Goal: Transaction & Acquisition: Purchase product/service

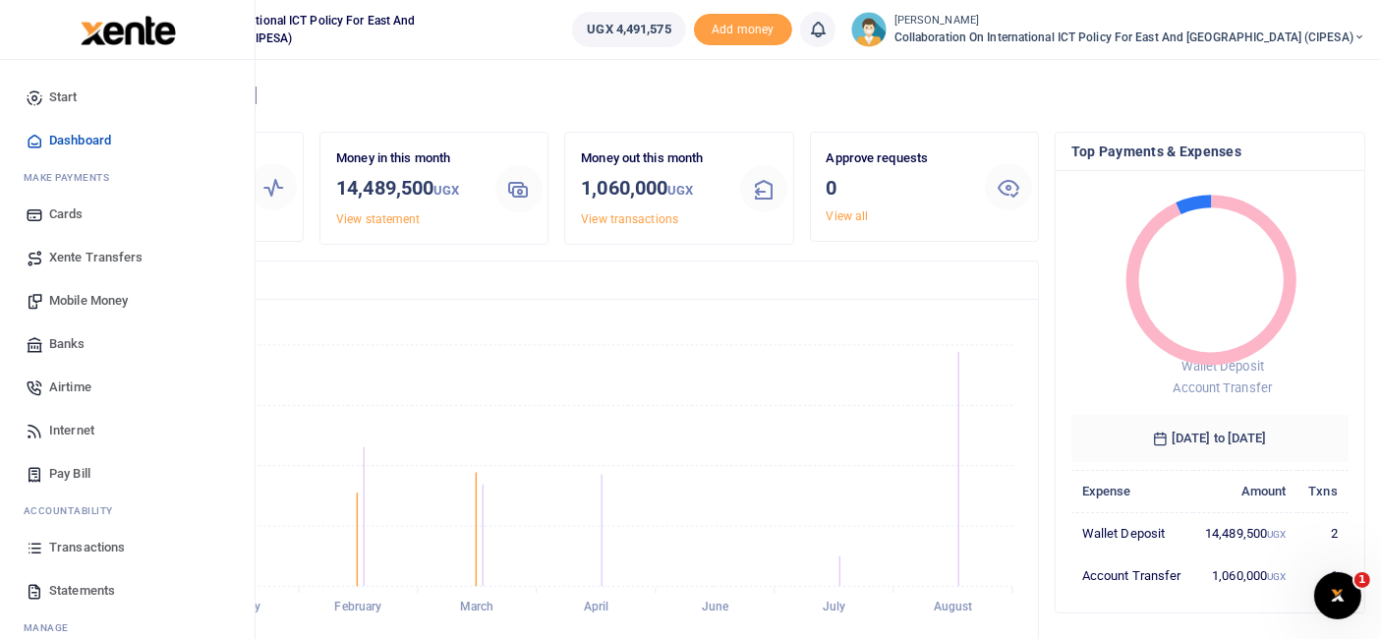
click at [84, 298] on span "Mobile Money" at bounding box center [88, 301] width 79 height 20
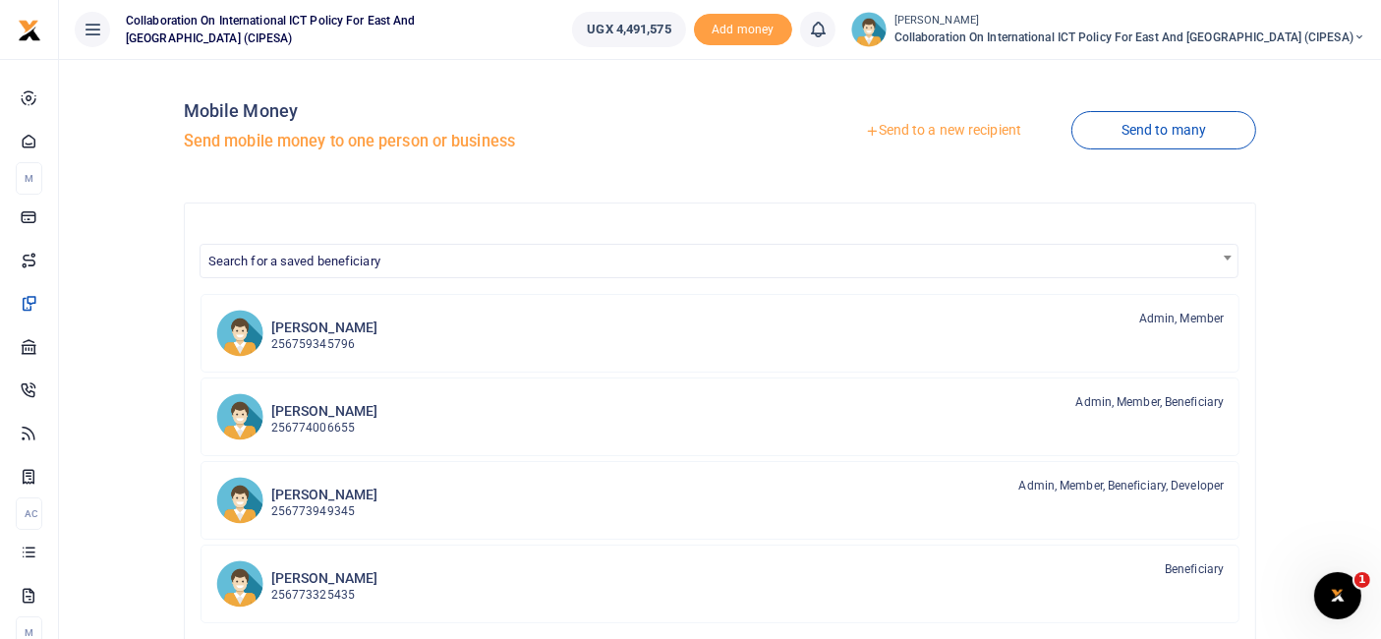
click at [965, 130] on link "Send to a new recipient" at bounding box center [943, 130] width 256 height 35
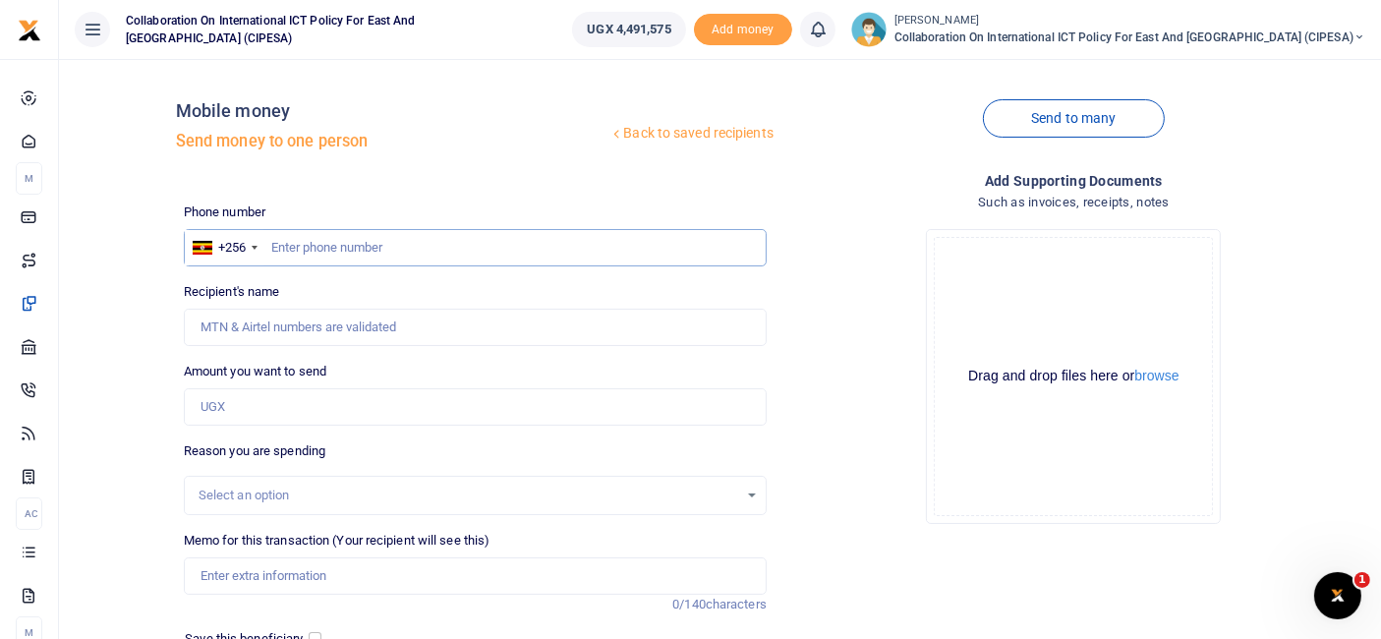
paste input "+256776781350"
click at [296, 250] on input "+256776781350" at bounding box center [475, 247] width 583 height 37
type input "776781350"
type input "Ronald Musoke"
type input "0776781350"
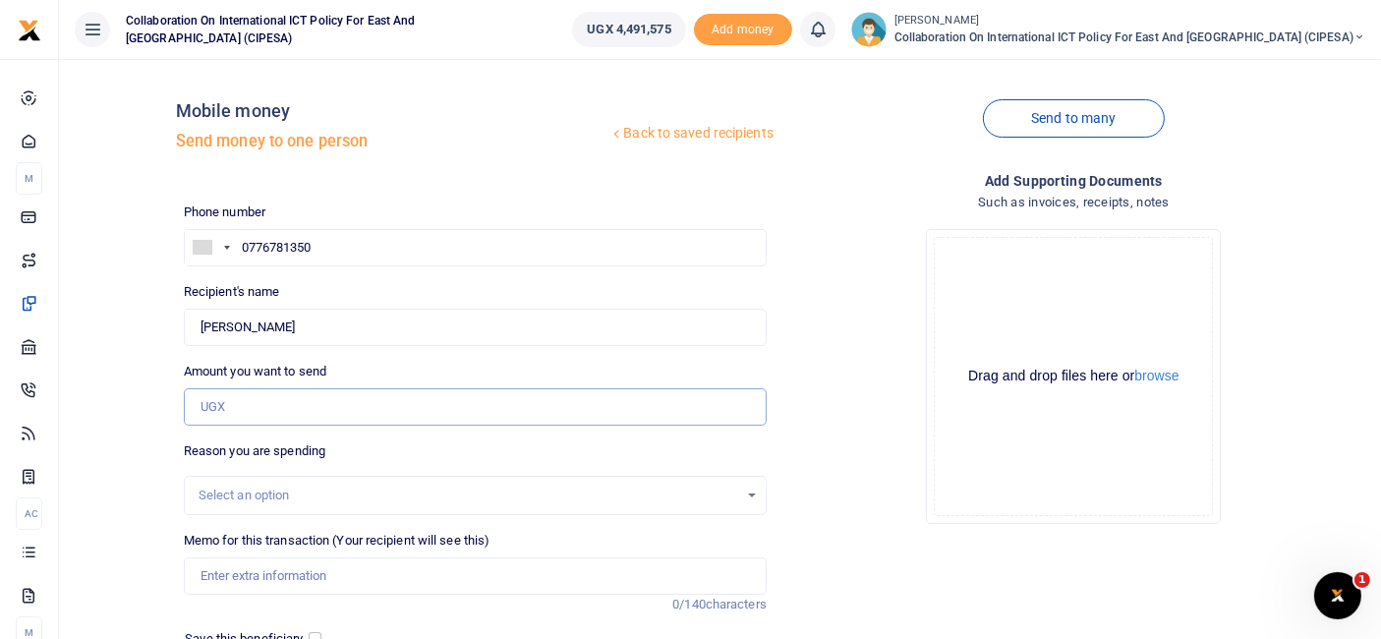
click at [263, 405] on input "Amount you want to send" at bounding box center [475, 406] width 583 height 37
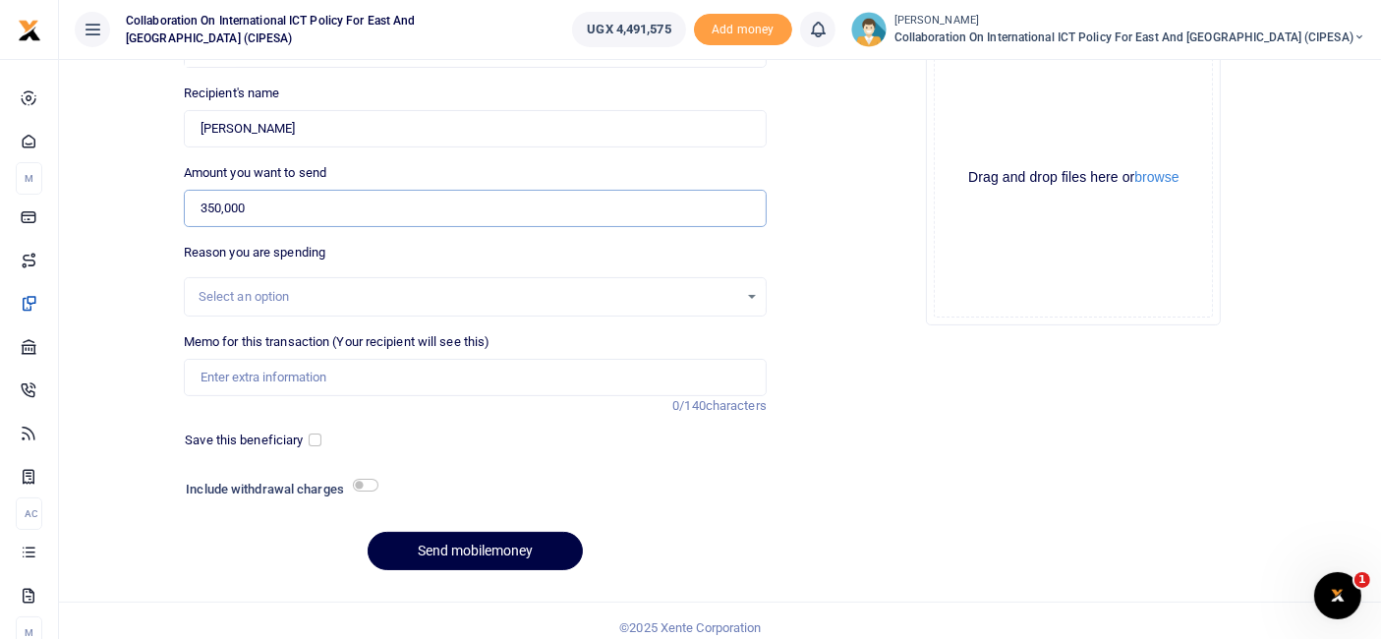
scroll to position [210, 0]
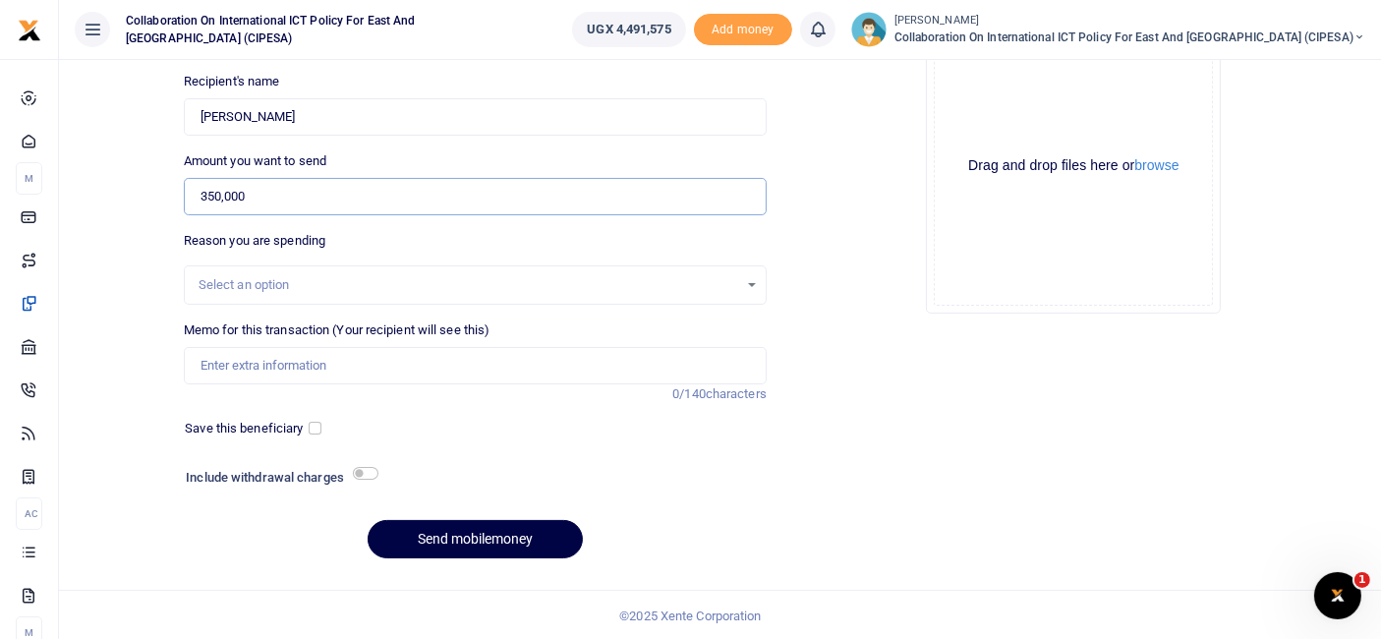
type input "350,000"
click at [753, 283] on div "Select an option" at bounding box center [475, 285] width 581 height 22
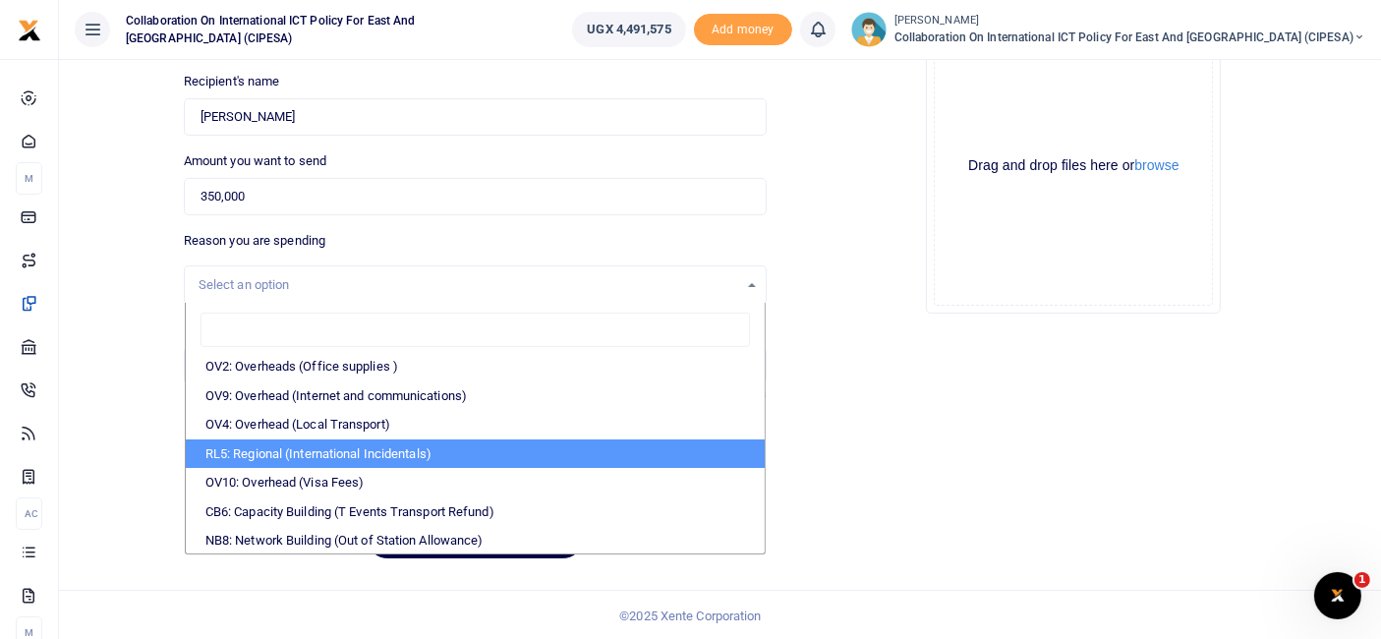
scroll to position [0, 0]
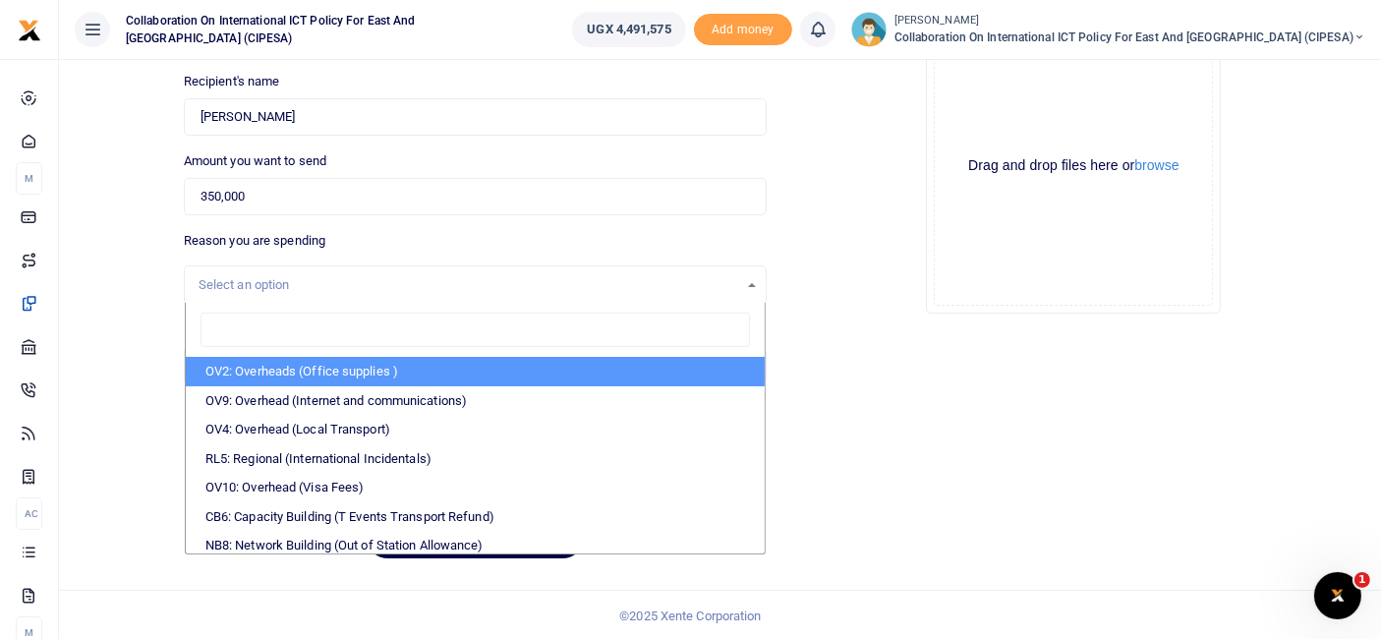
click at [238, 332] on input "search" at bounding box center [474, 329] width 549 height 35
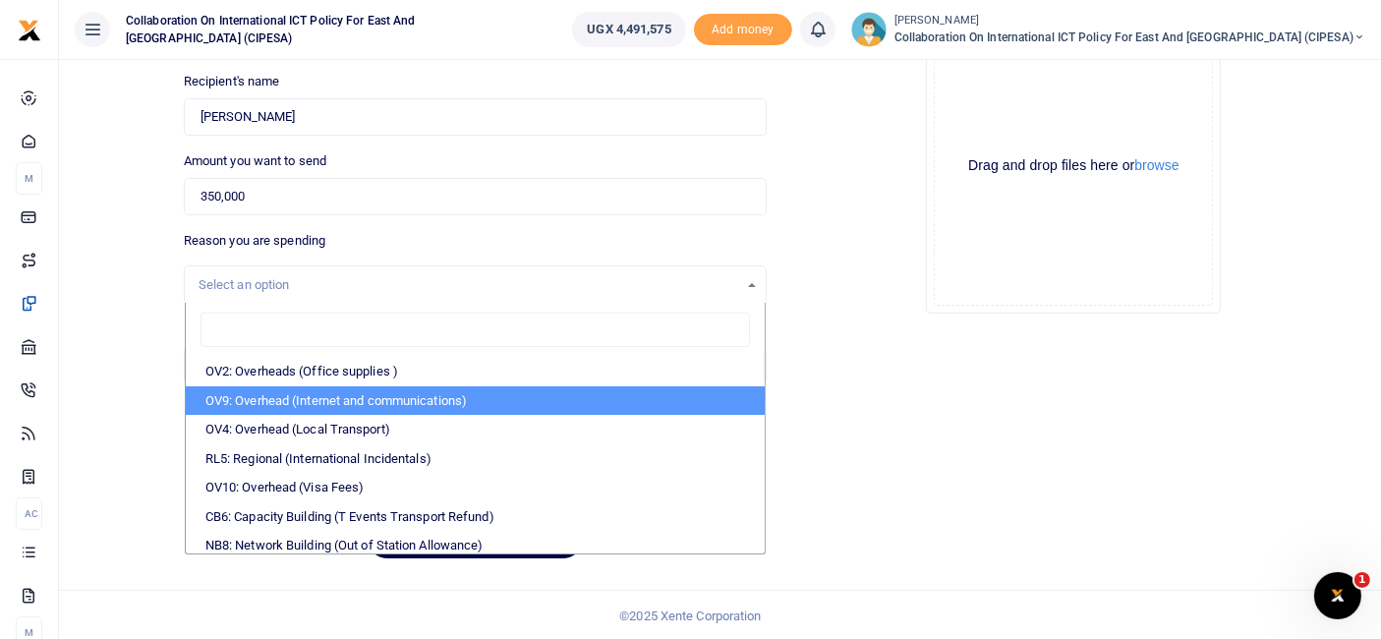
click at [248, 397] on li "OV9: Overhead (Internet and communications)" at bounding box center [475, 400] width 579 height 29
select select "74"
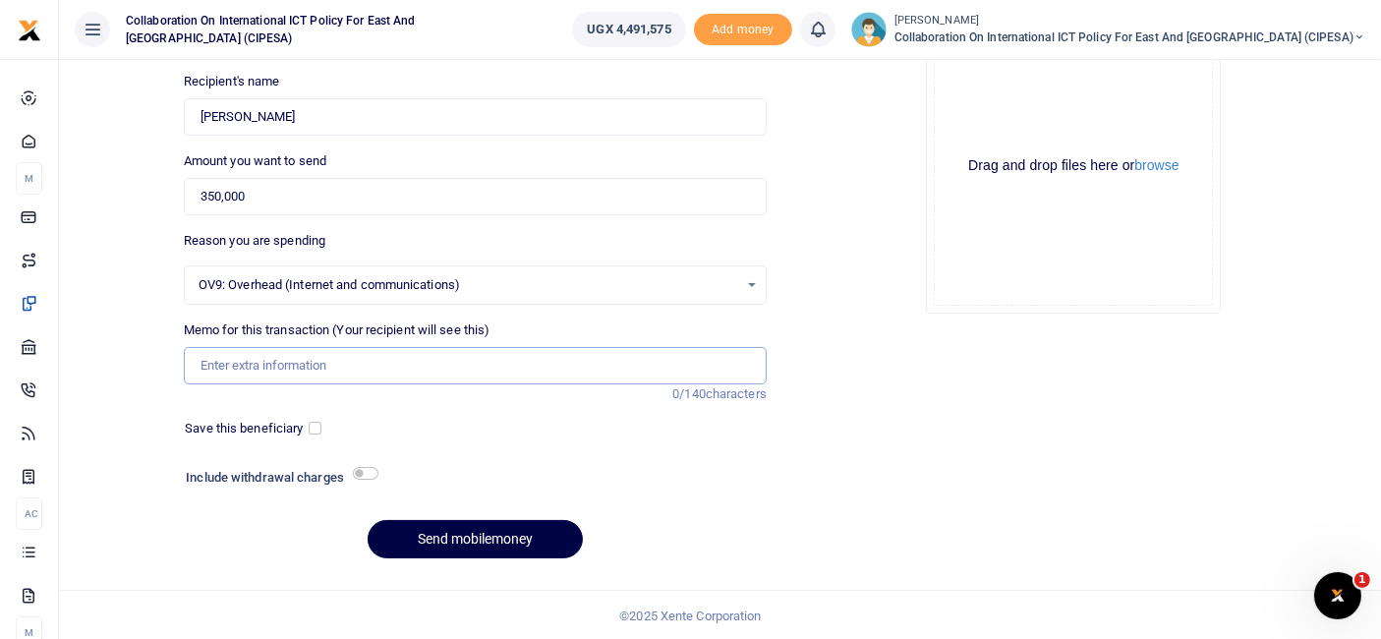
click at [231, 362] on input "Memo for this transaction (Your recipient will see this)" at bounding box center [475, 365] width 583 height 37
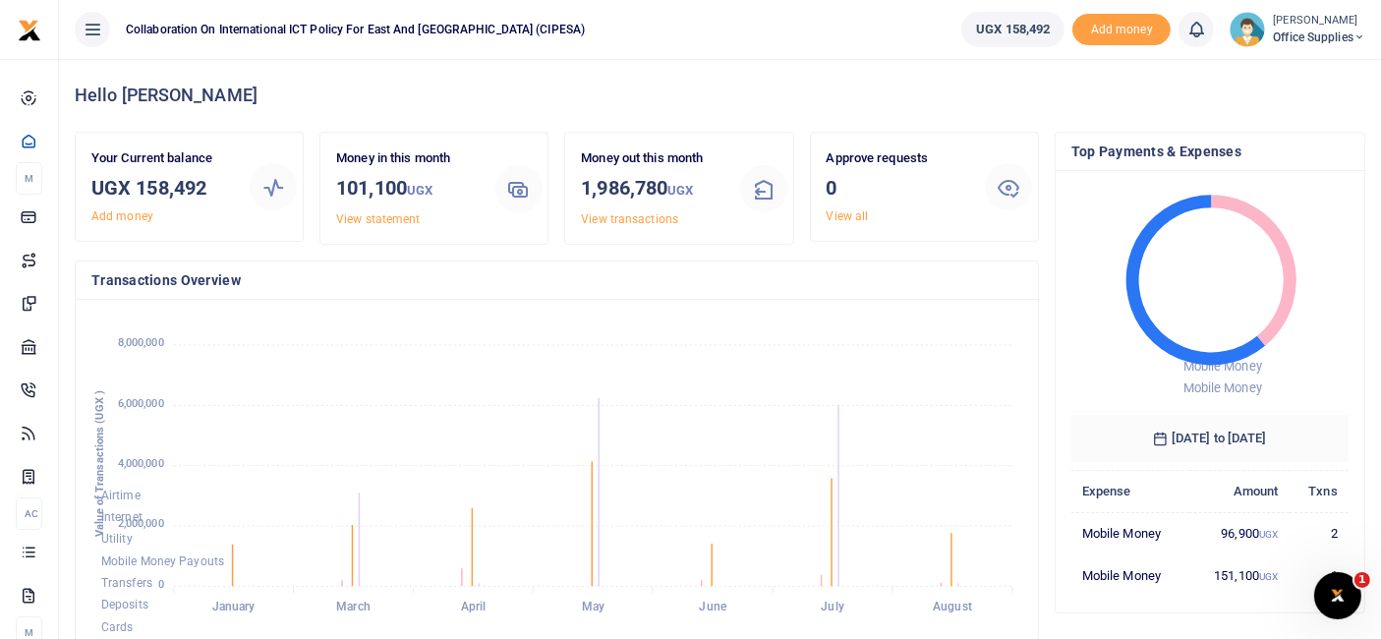
click at [1325, 31] on span "Office Supplies" at bounding box center [1319, 37] width 92 height 18
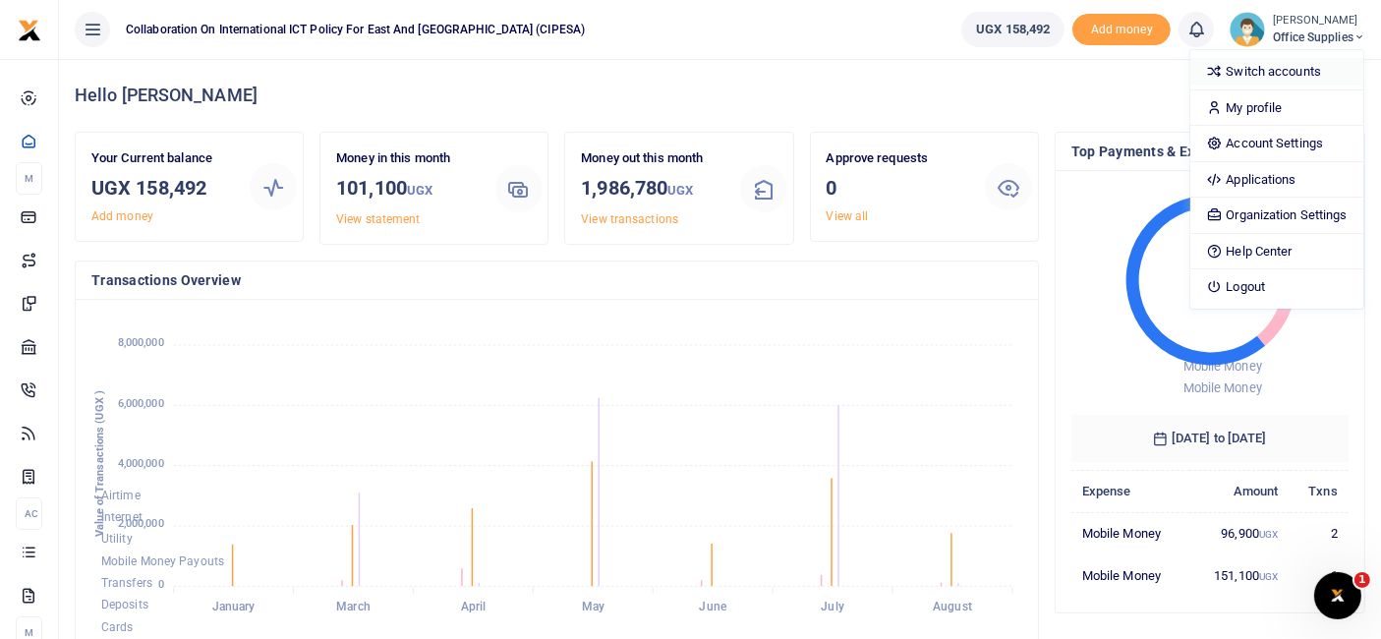
click at [1277, 68] on link "Switch accounts" at bounding box center [1276, 72] width 172 height 28
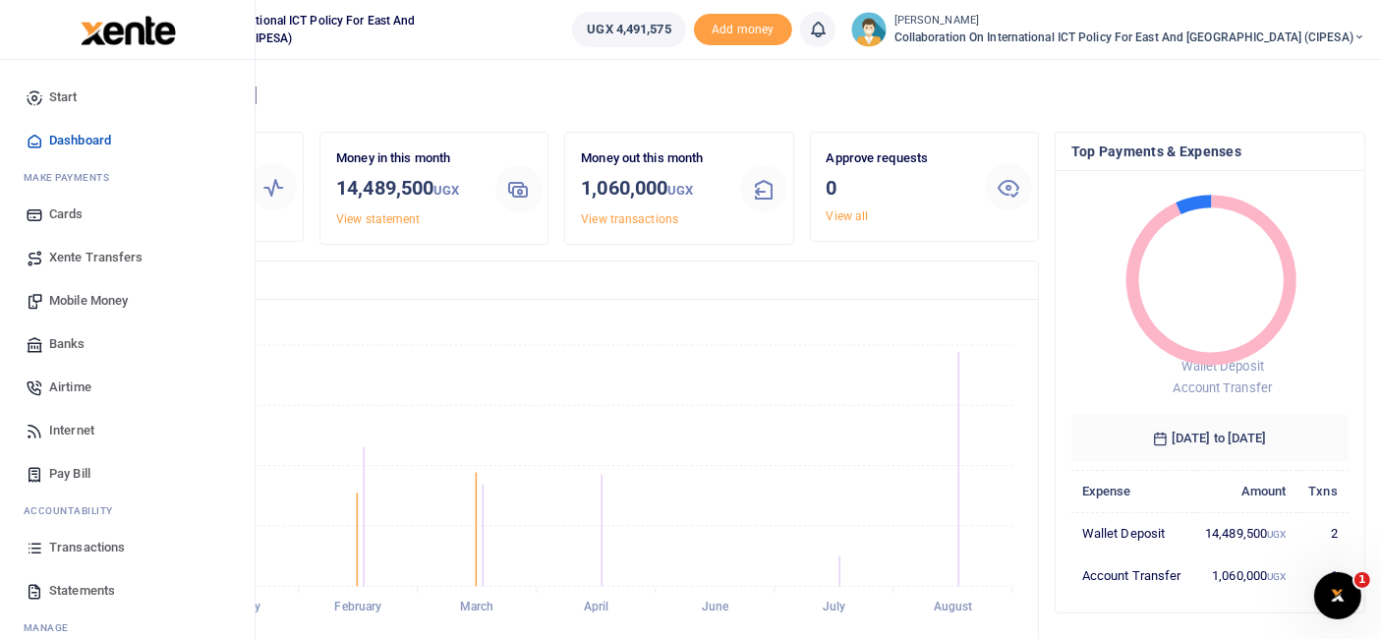
click at [116, 292] on span "Mobile Money" at bounding box center [88, 301] width 79 height 20
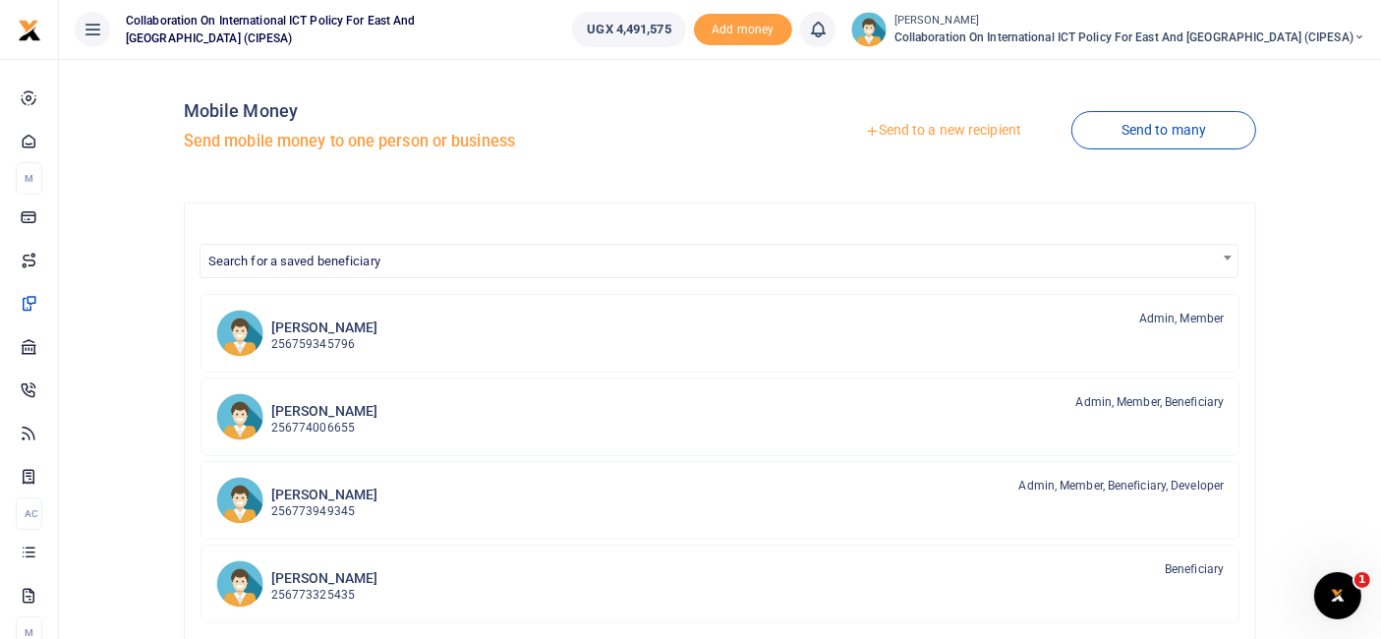
click at [911, 128] on link "Send to a new recipient" at bounding box center [943, 130] width 256 height 35
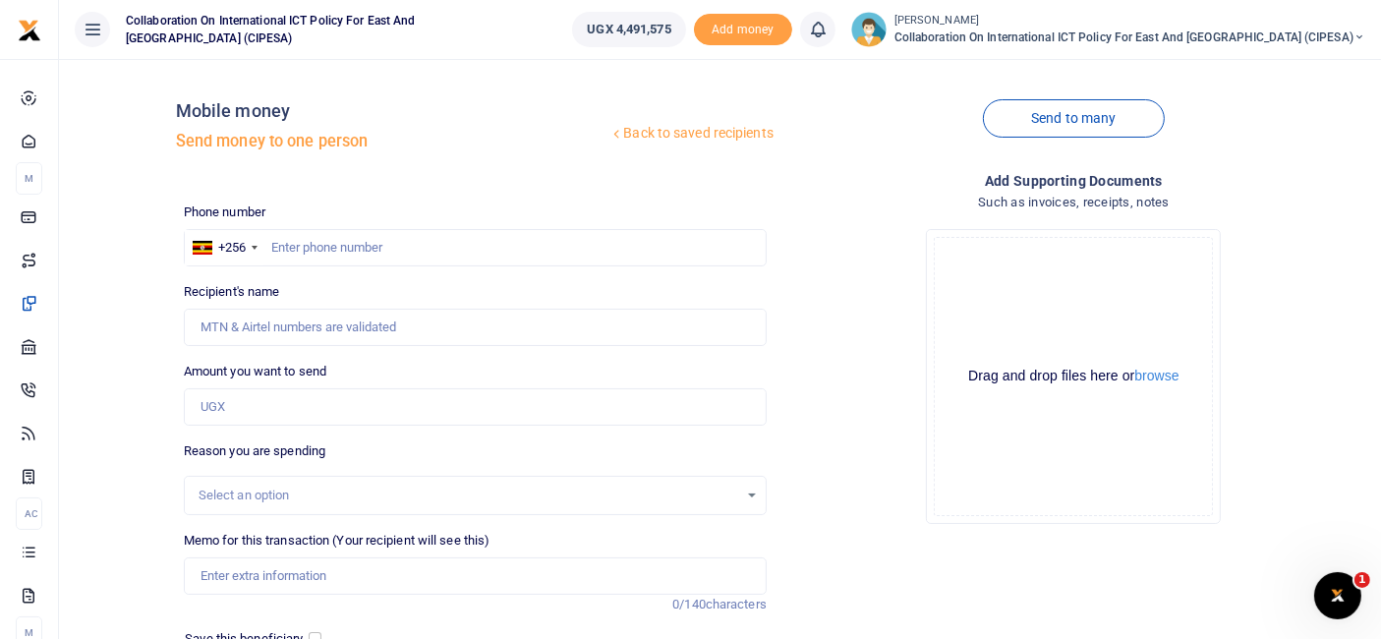
click at [879, 94] on div "Send to many" at bounding box center [1073, 131] width 598 height 112
click at [303, 251] on input "text" at bounding box center [475, 247] width 583 height 37
paste input "[PHONE_NUMBER]"
click at [302, 250] on input "[PHONE_NUMBER]" at bounding box center [475, 247] width 583 height 37
type input "0776781350"
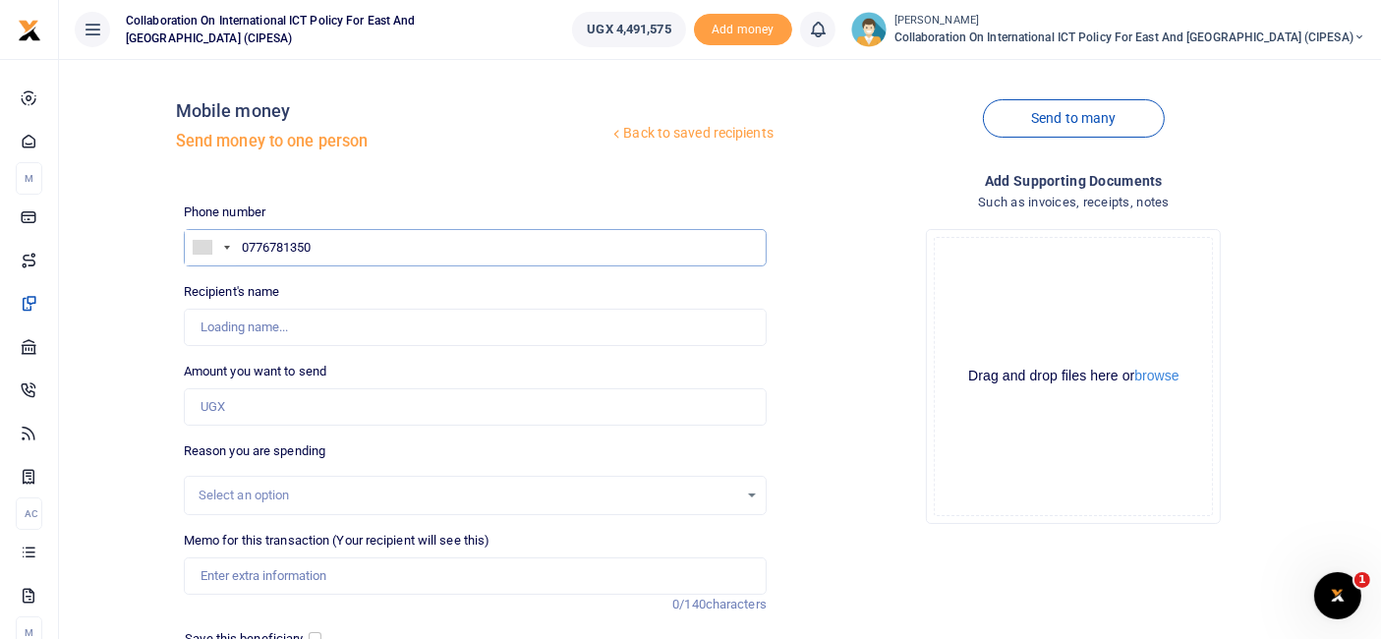
type input "[PERSON_NAME]"
type input "0776781350"
click at [263, 418] on input "Amount you want to send" at bounding box center [475, 406] width 583 height 37
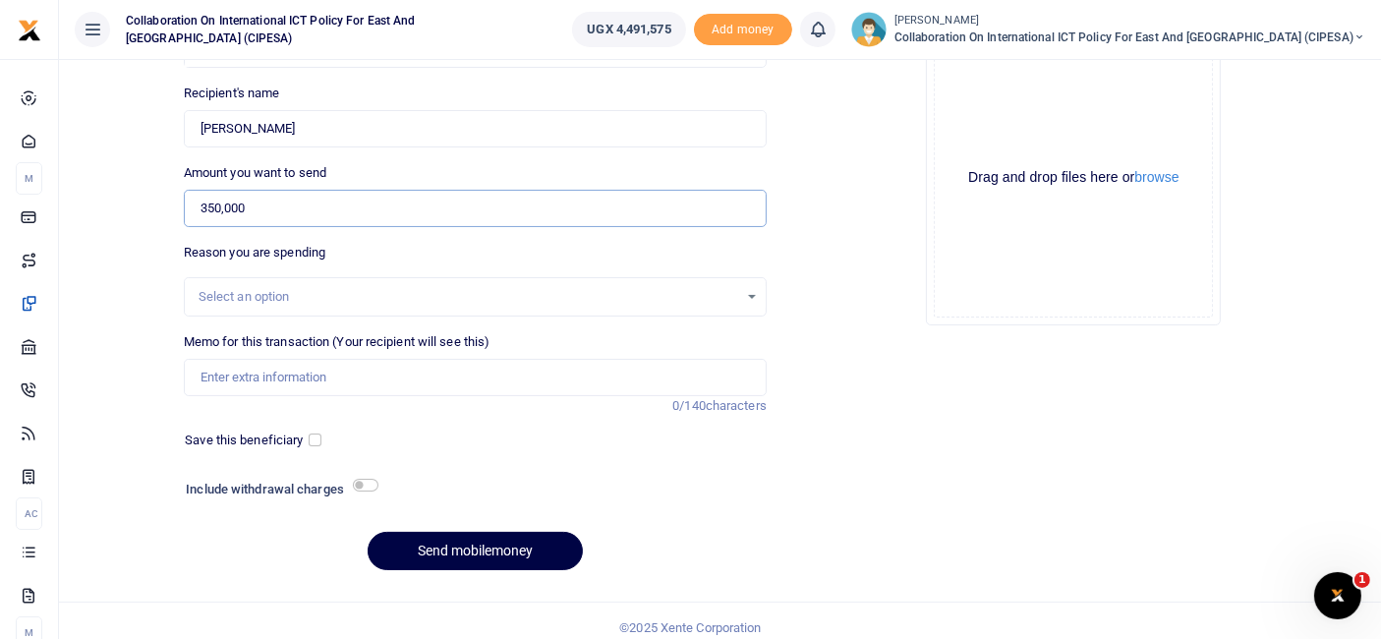
scroll to position [210, 0]
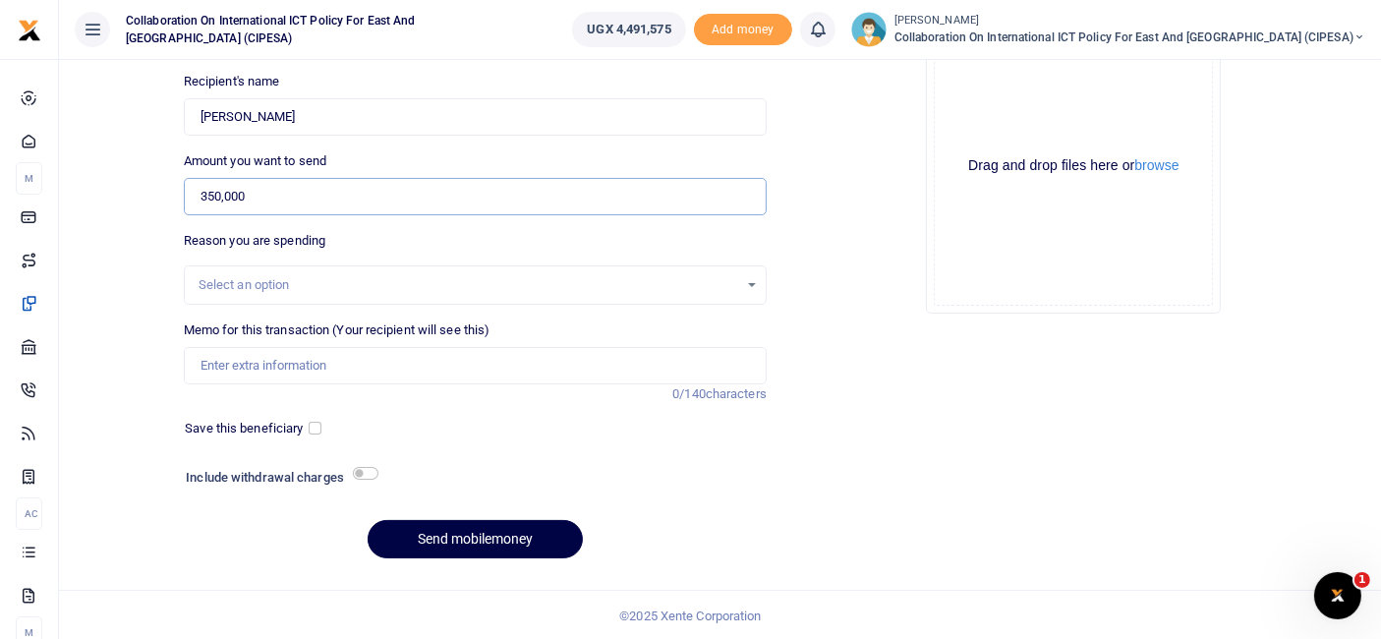
type input "350,000"
click at [488, 275] on div "Select an option" at bounding box center [468, 285] width 539 height 20
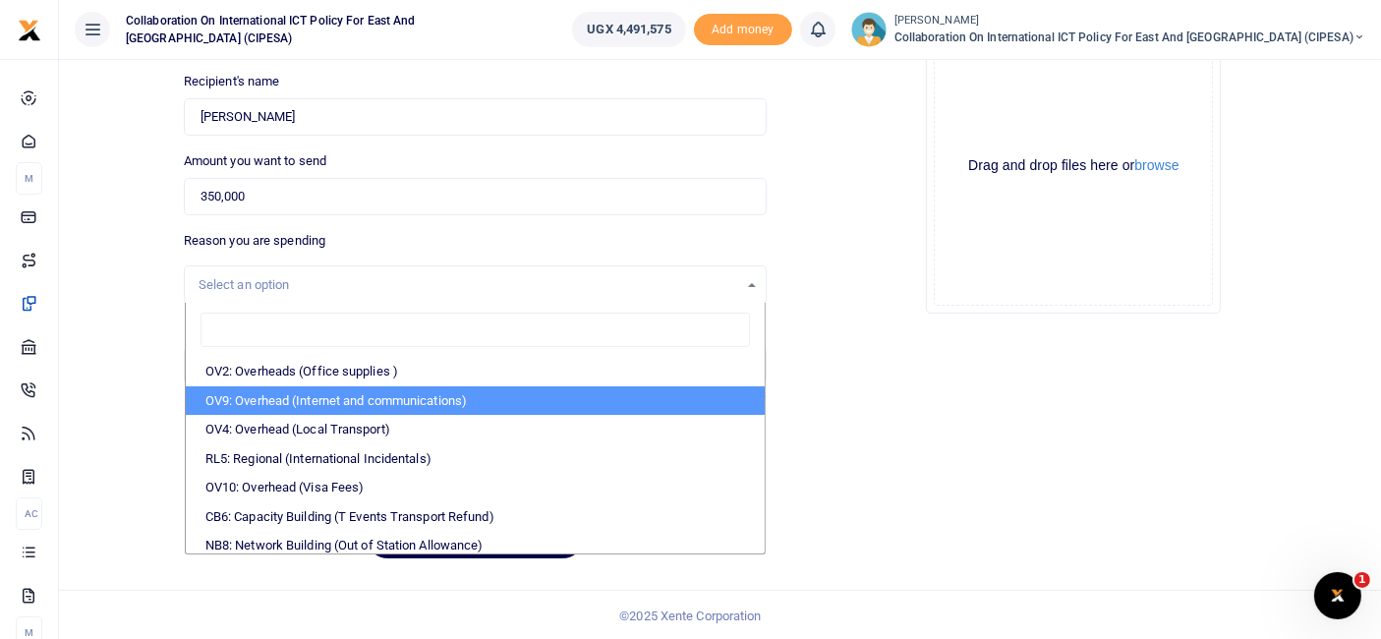
click at [395, 397] on li "OV9: Overhead (Internet and communications)" at bounding box center [475, 400] width 579 height 29
select select "74"
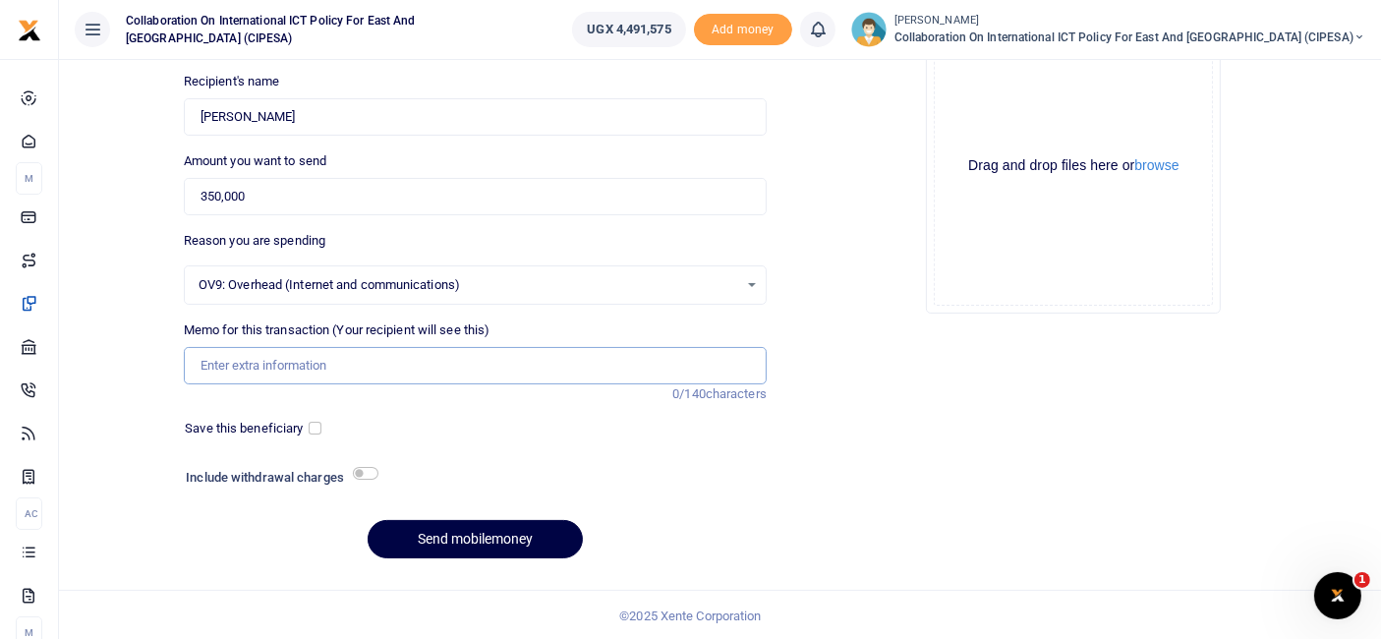
click at [287, 357] on input "Memo for this transaction (Your recipient will see this)" at bounding box center [475, 365] width 583 height 37
click at [257, 363] on input "DPI Journalisim Fellowship" at bounding box center [475, 365] width 583 height 37
type input "DPI Journalism Fellowship"
click at [316, 427] on input "checkbox" at bounding box center [315, 428] width 13 height 13
checkbox input "true"
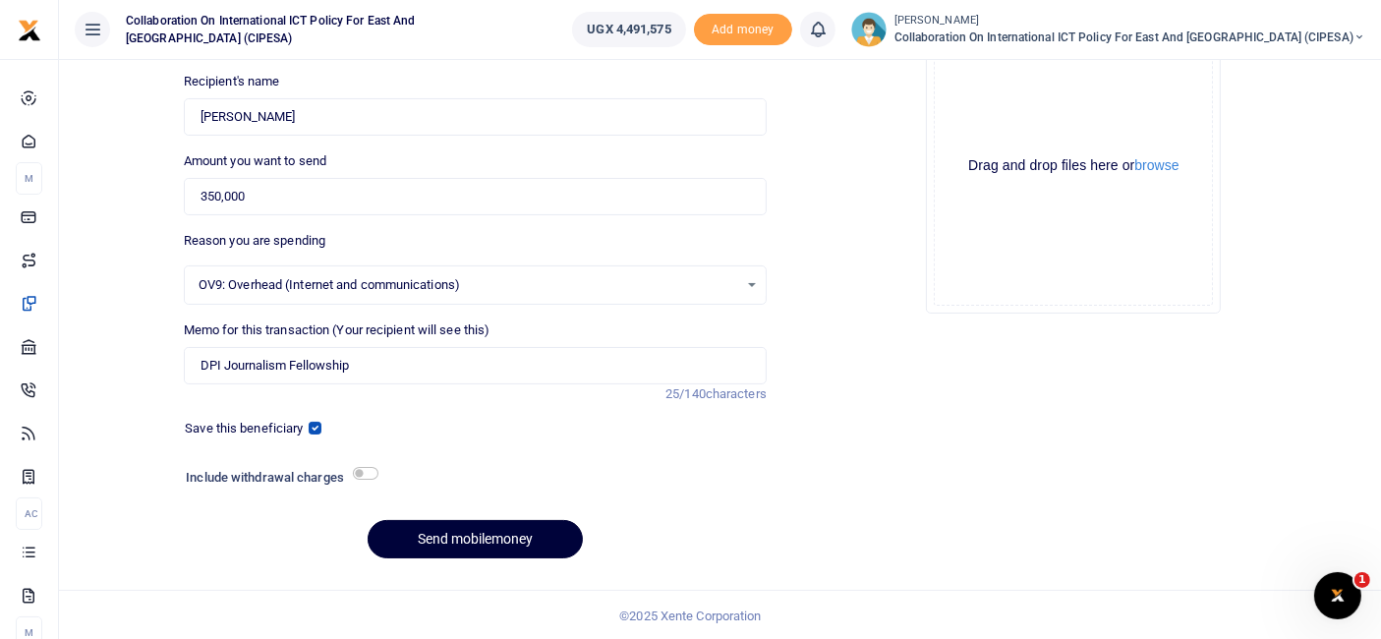
click at [474, 545] on button "Send mobilemoney" at bounding box center [475, 539] width 215 height 38
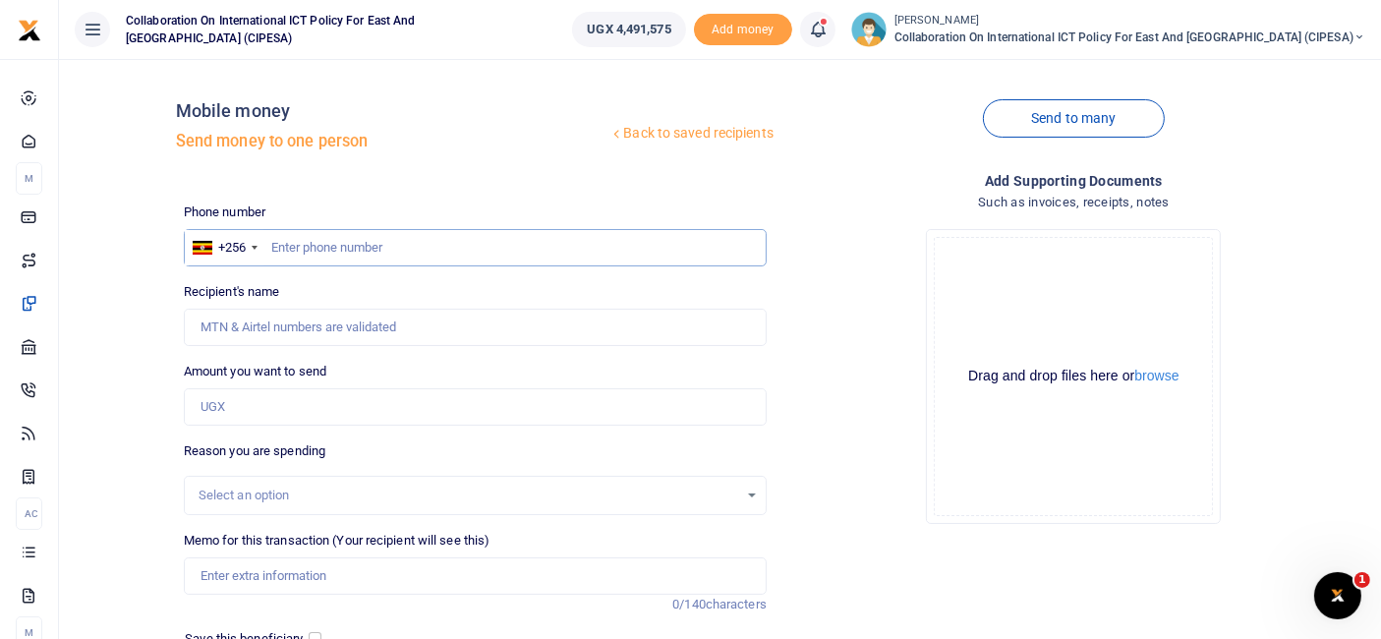
click at [308, 251] on input "text" at bounding box center [475, 247] width 583 height 37
paste input "[PHONE_NUMBER]"
click at [297, 249] on input "[PHONE_NUMBER]" at bounding box center [475, 247] width 583 height 37
type input "776781350"
type input "[PERSON_NAME]"
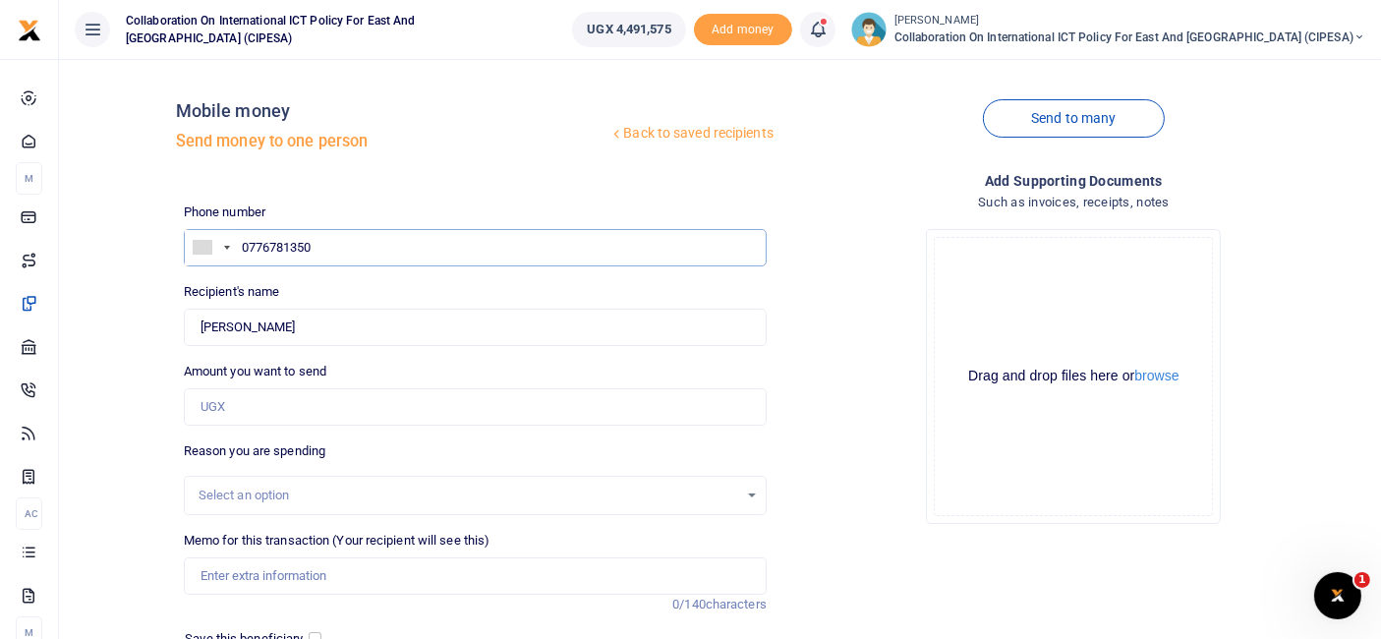
type input "0776781350"
click at [216, 408] on input "Amount you want to send" at bounding box center [475, 406] width 583 height 37
type input "3"
type input "0"
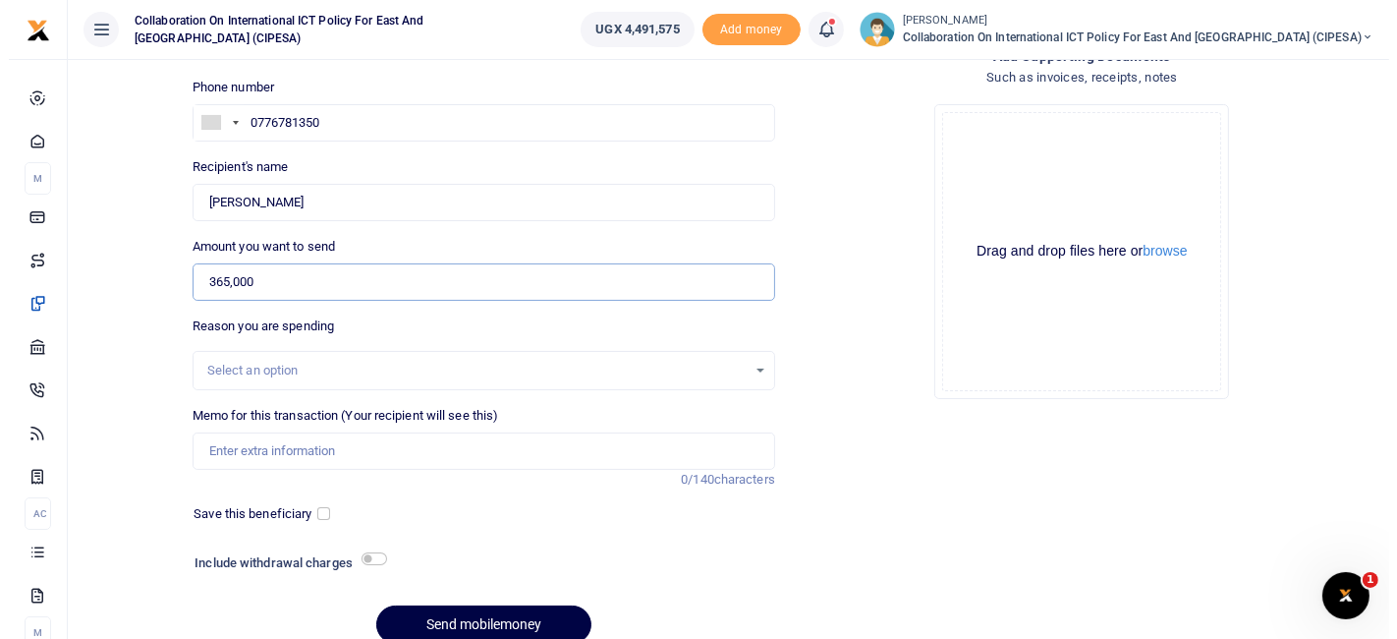
scroll to position [124, 0]
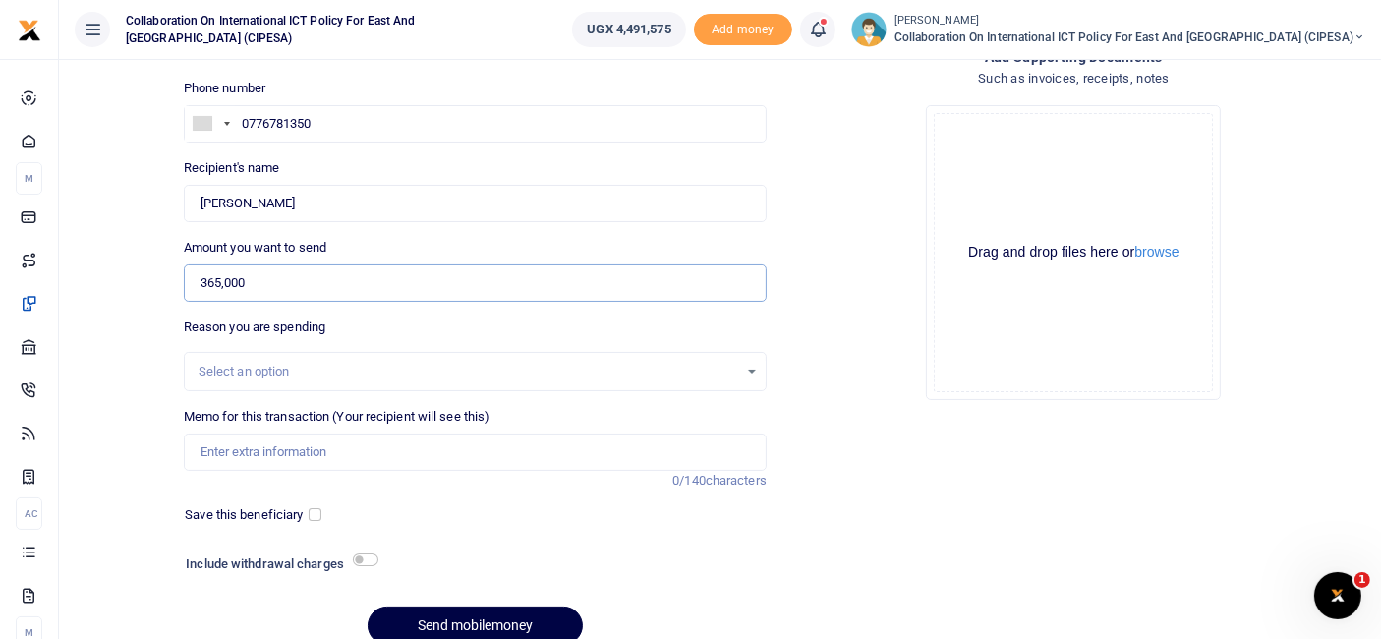
type input "365,000"
click at [824, 237] on div "Drop your files here Drag and drop files here or browse Powered by Uppy" at bounding box center [1073, 252] width 583 height 326
click at [278, 374] on div "Select an option" at bounding box center [468, 372] width 539 height 20
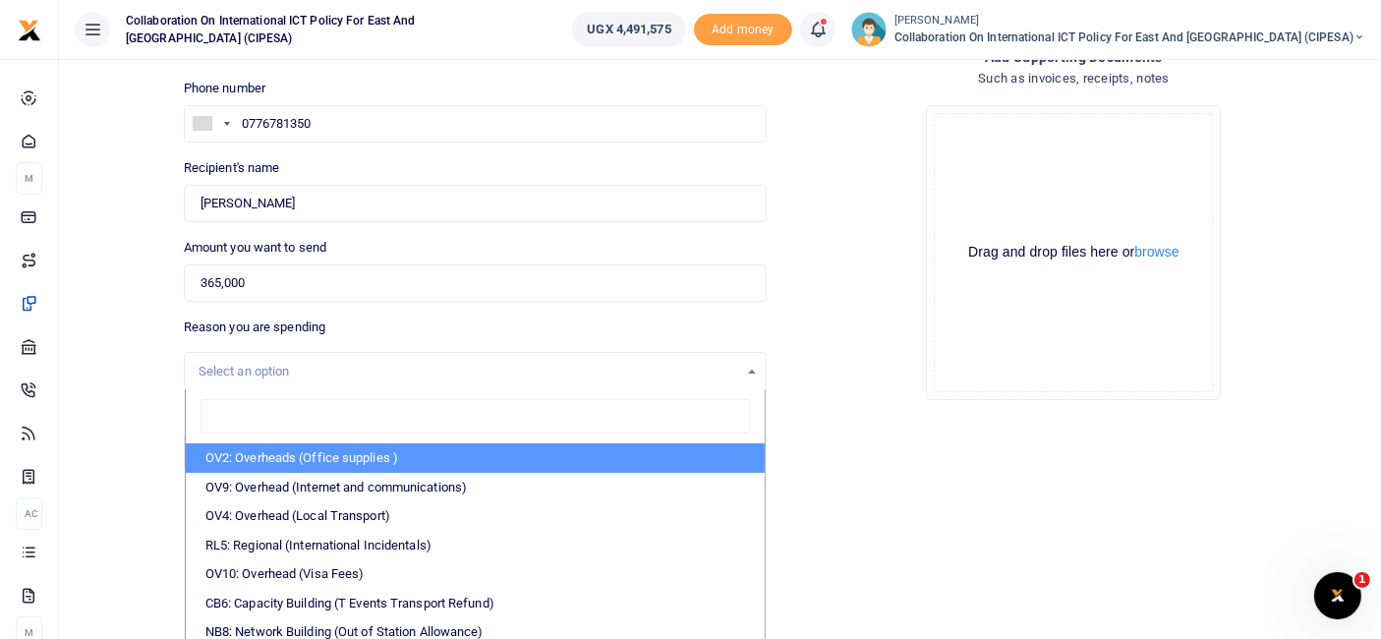
click at [844, 114] on div "Drop your files here Drag and drop files here or browse Powered by Uppy" at bounding box center [1073, 252] width 583 height 326
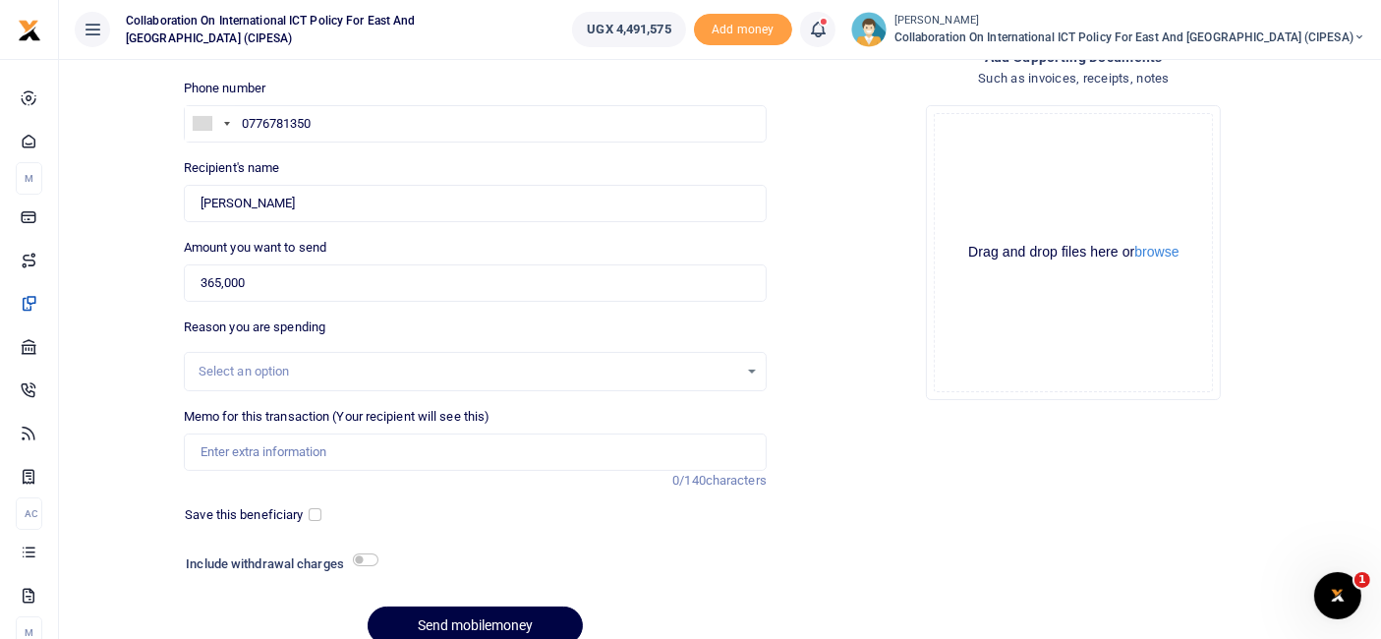
click at [223, 372] on div "Select an option" at bounding box center [468, 372] width 539 height 20
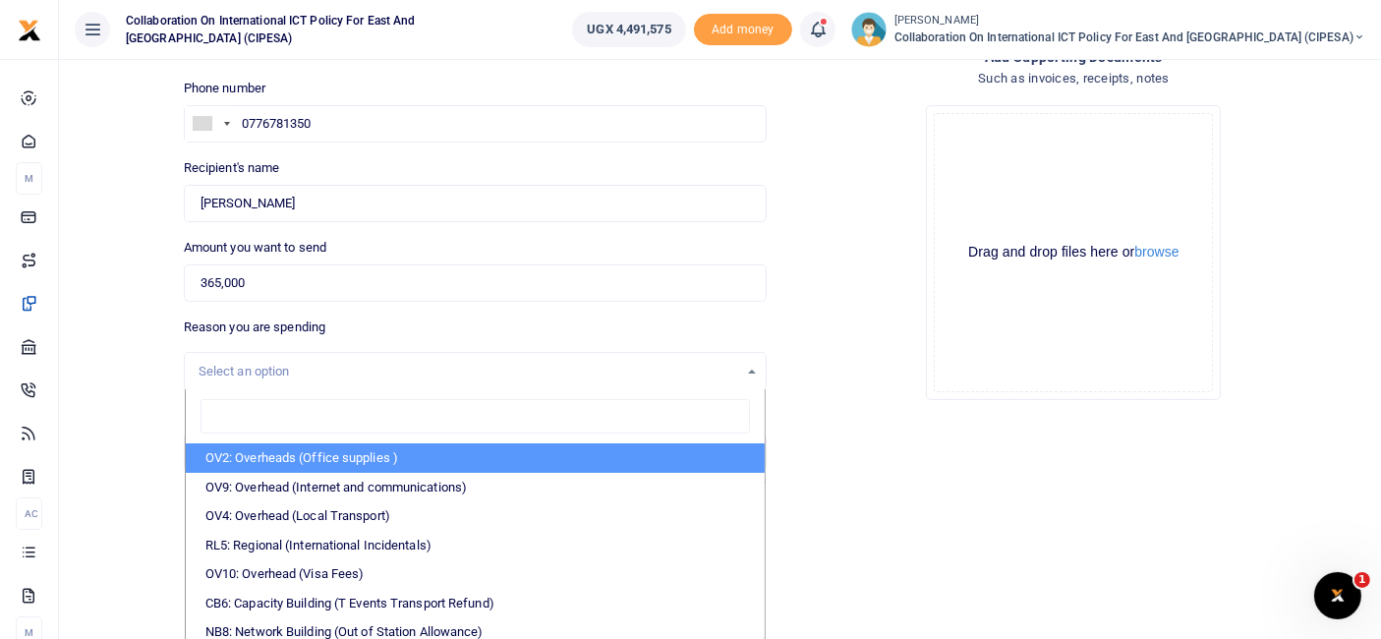
drag, startPoint x: 223, startPoint y: 371, endPoint x: 833, endPoint y: 178, distance: 640.2
click at [833, 178] on div "Drop your files here Drag and drop files here or browse Powered by Uppy" at bounding box center [1073, 252] width 583 height 326
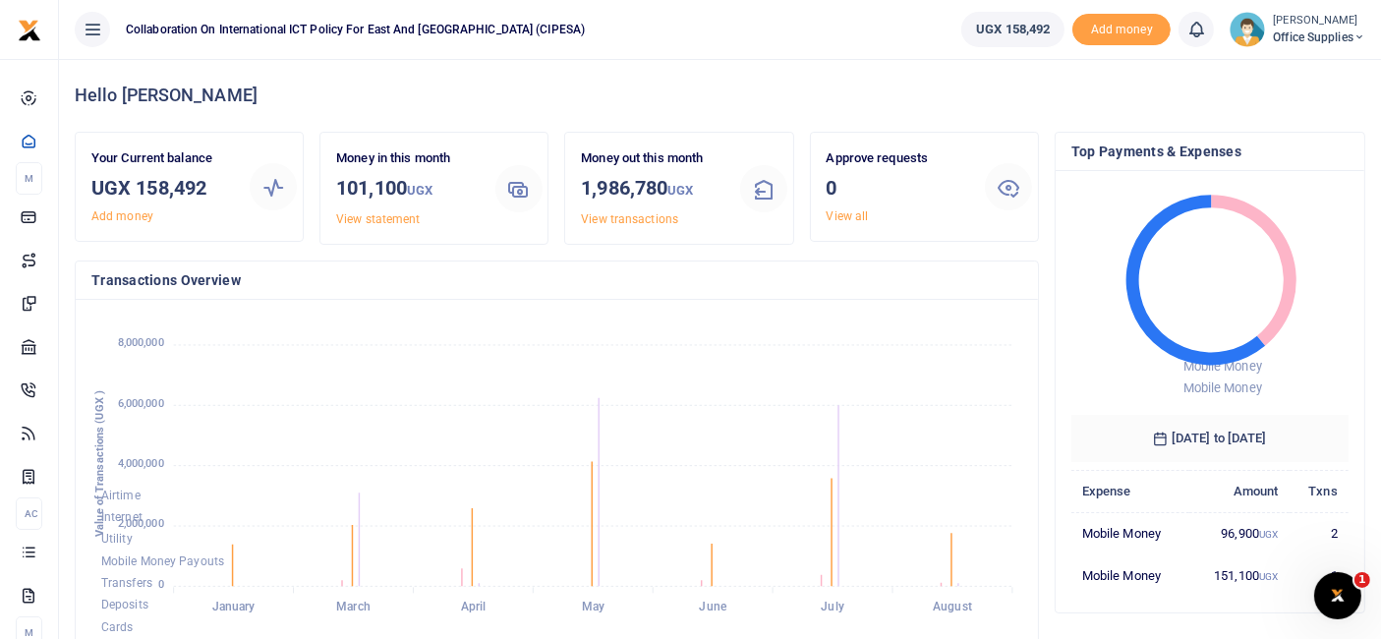
click at [1329, 34] on span "Office Supplies" at bounding box center [1319, 37] width 92 height 18
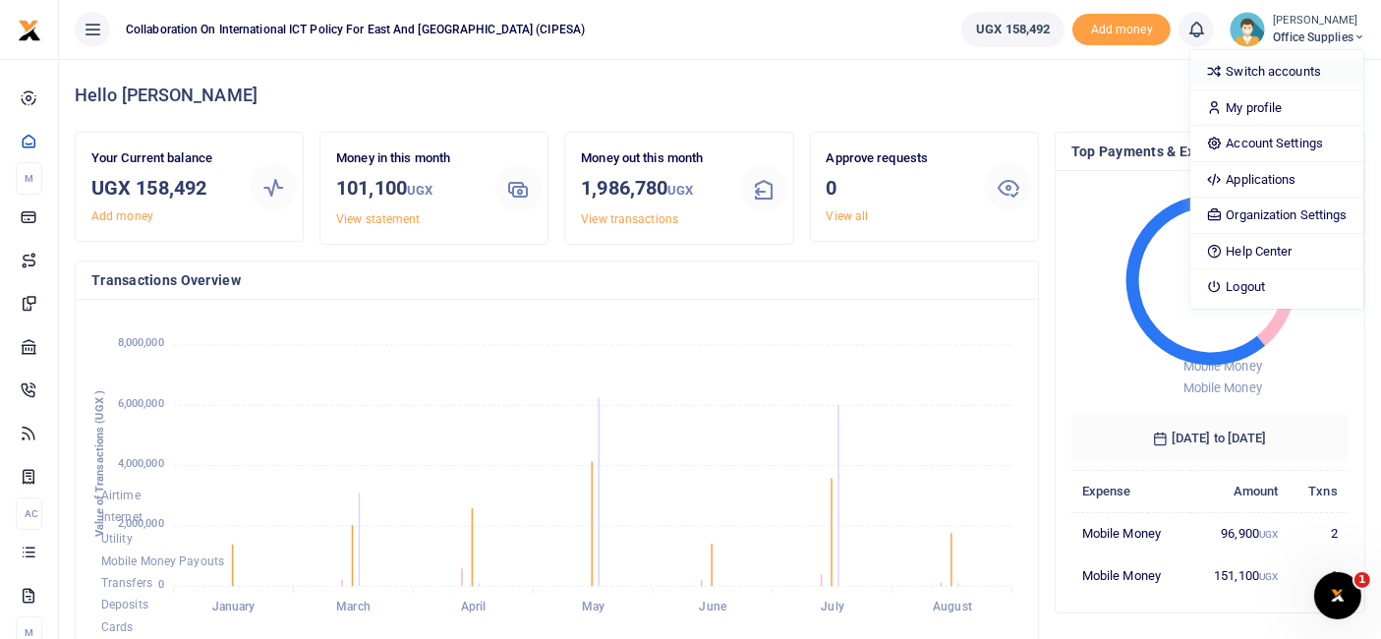
click at [1288, 71] on link "Switch accounts" at bounding box center [1276, 72] width 172 height 28
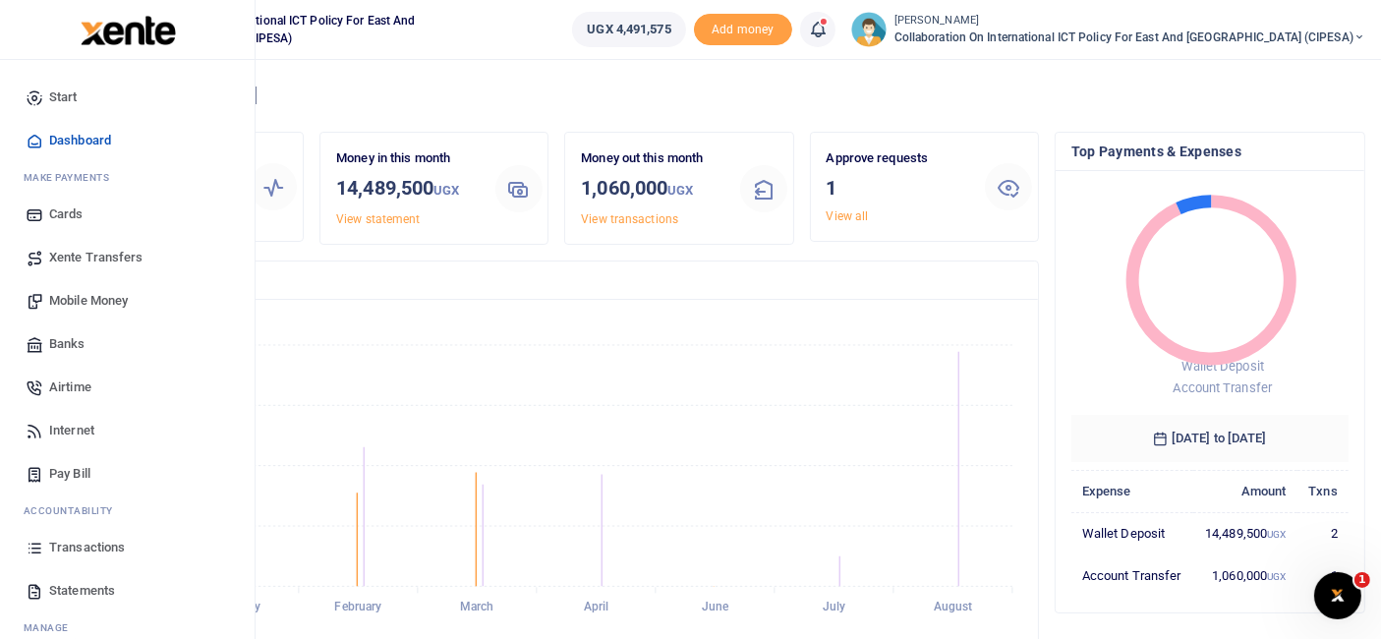
click at [100, 299] on span "Mobile Money" at bounding box center [88, 301] width 79 height 20
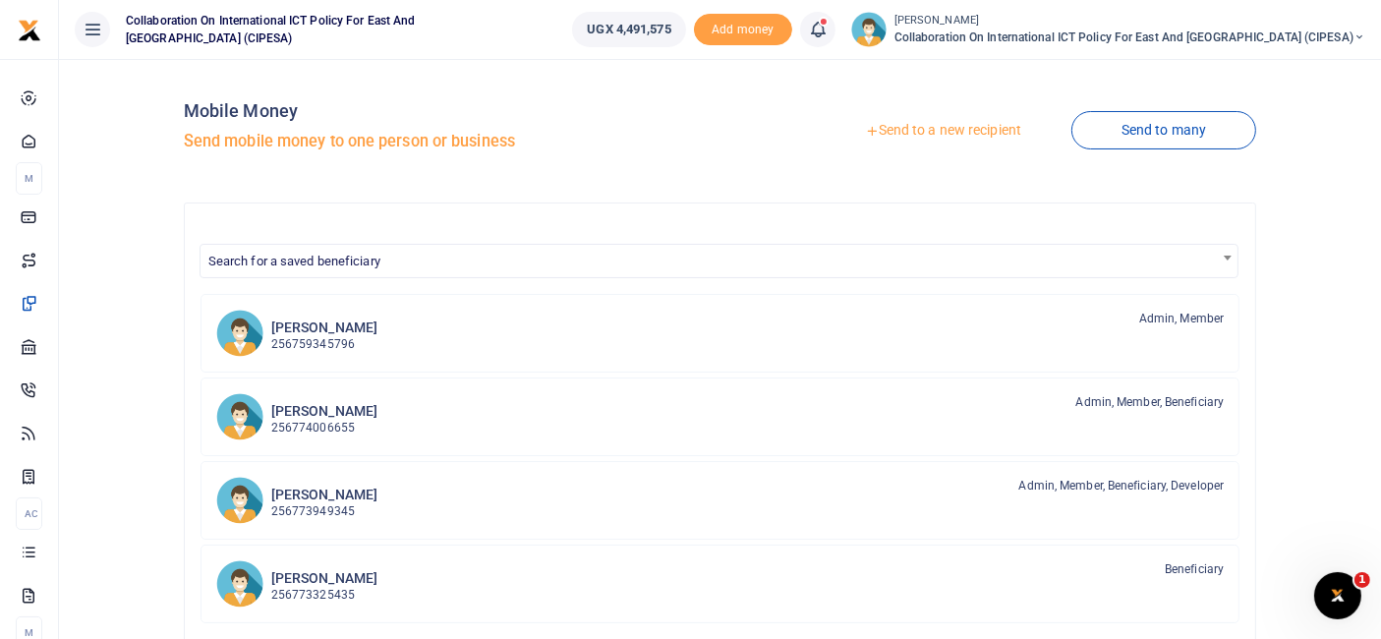
click at [959, 133] on link "Send to a new recipient" at bounding box center [943, 130] width 256 height 35
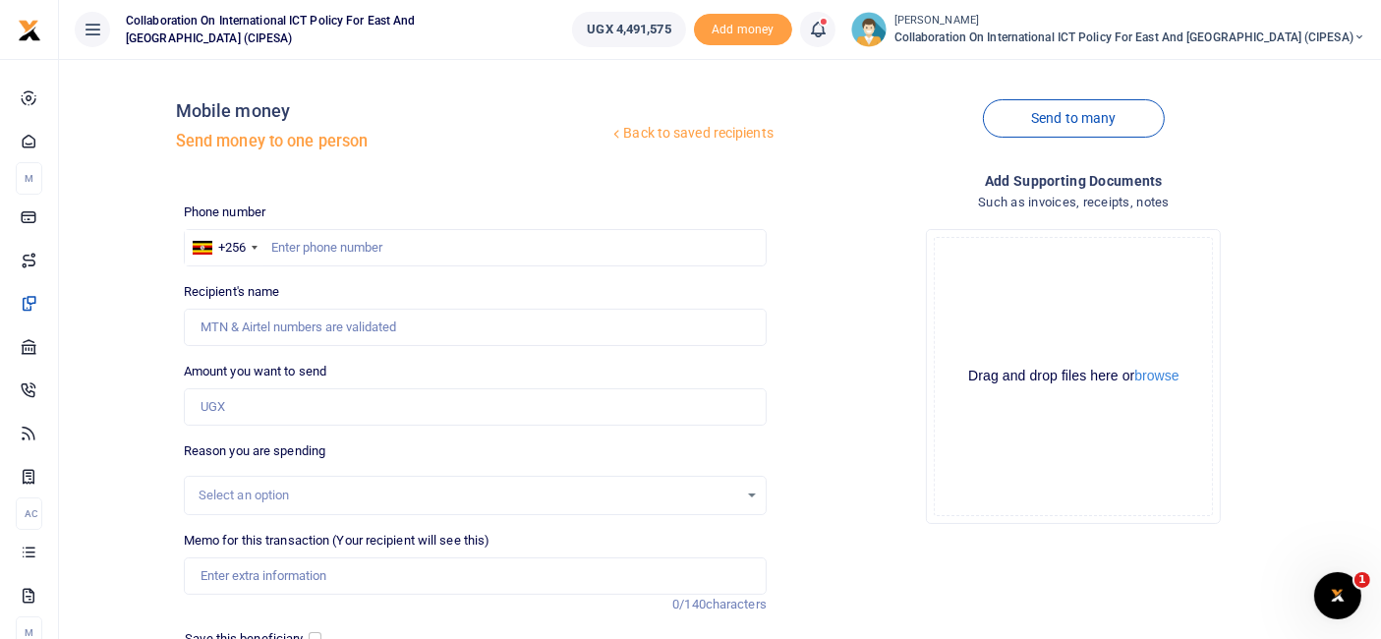
click at [345, 245] on div at bounding box center [690, 319] width 1381 height 639
click at [365, 246] on input "text" at bounding box center [475, 247] width 583 height 37
paste input "+256776781350"
click at [299, 248] on input "+256776781350" at bounding box center [475, 247] width 583 height 37
type input "0776781350"
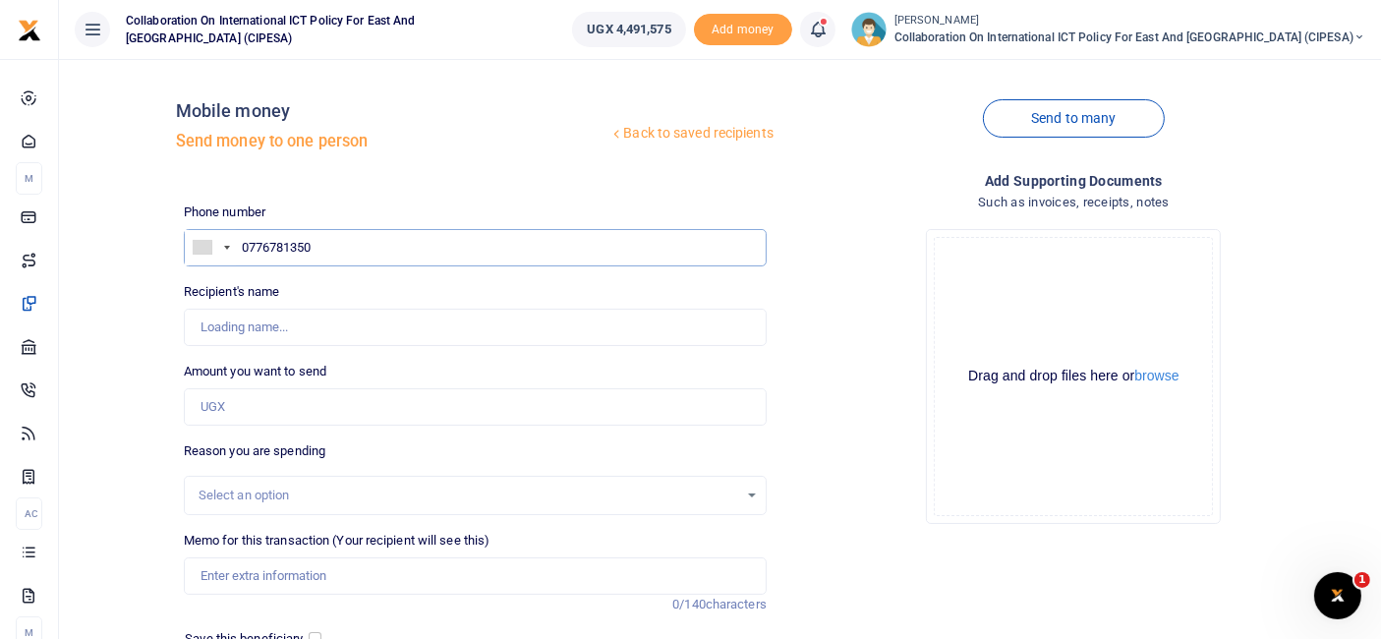
type input "Ronald Musoke"
type input "0776781350"
click at [250, 400] on input "Amount you want to send" at bounding box center [475, 406] width 583 height 37
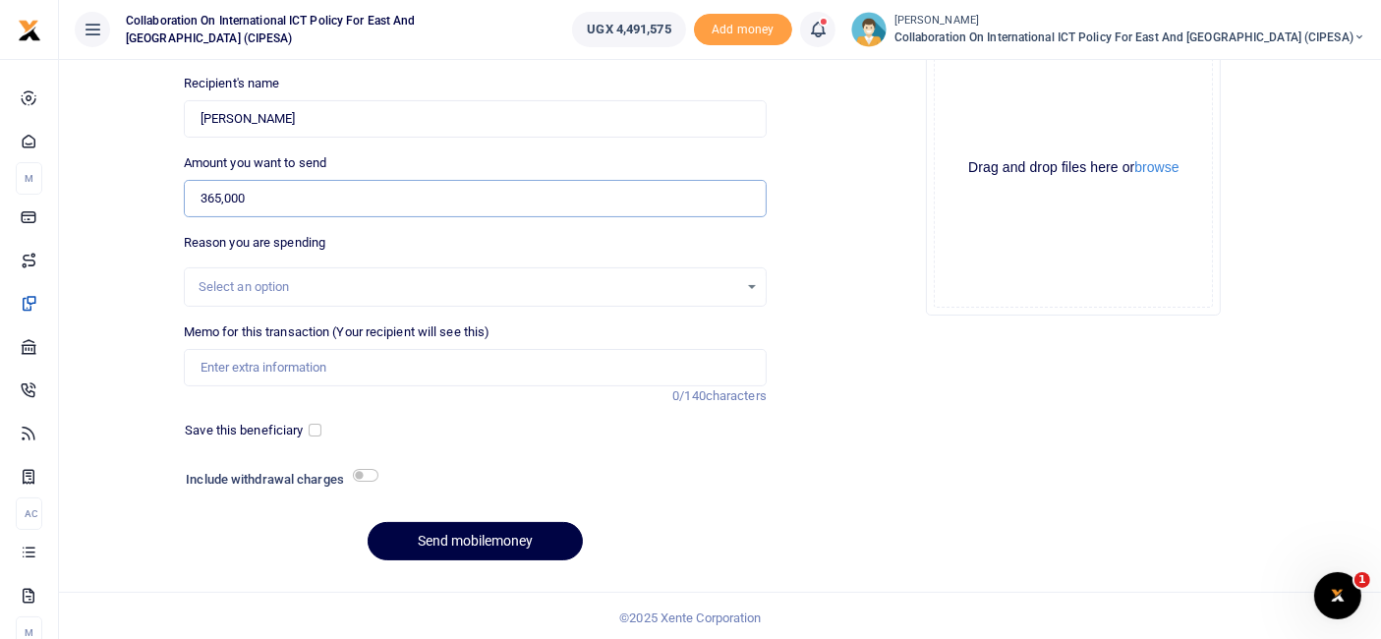
scroll to position [210, 0]
type input "365,000"
click at [741, 285] on div "Select an option" at bounding box center [475, 285] width 581 height 22
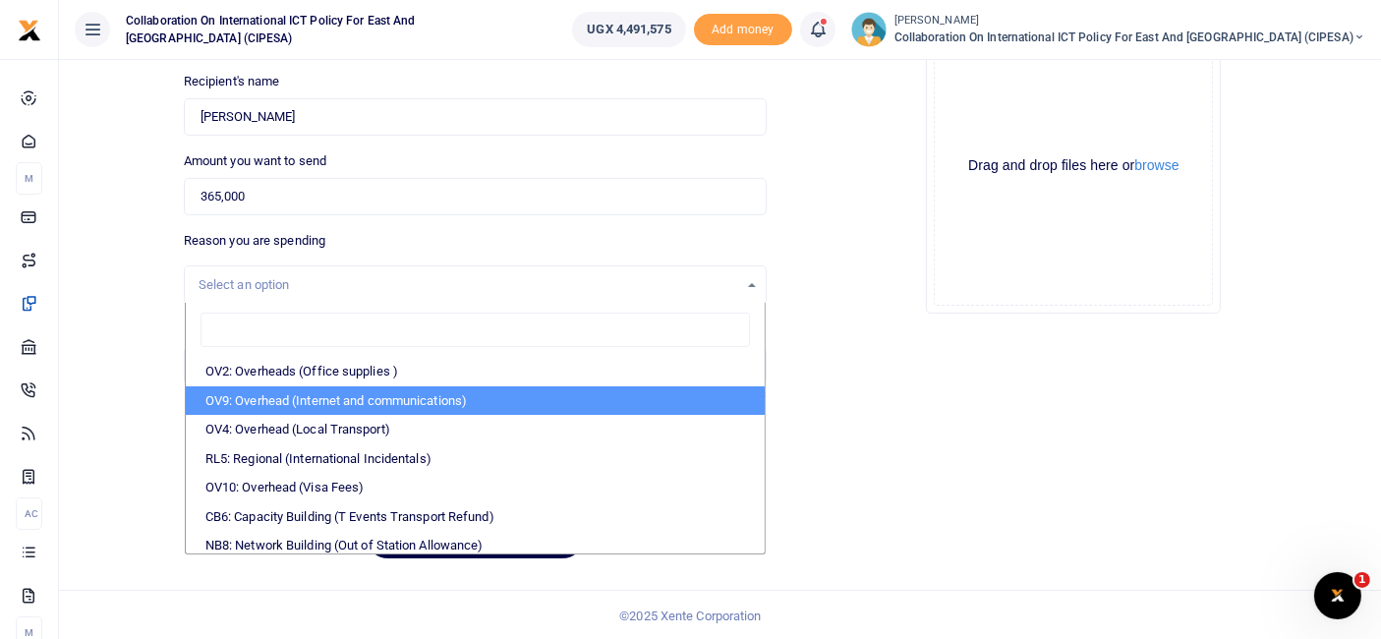
click at [418, 393] on li "OV9: Overhead (Internet and communications)" at bounding box center [475, 400] width 579 height 29
select select "74"
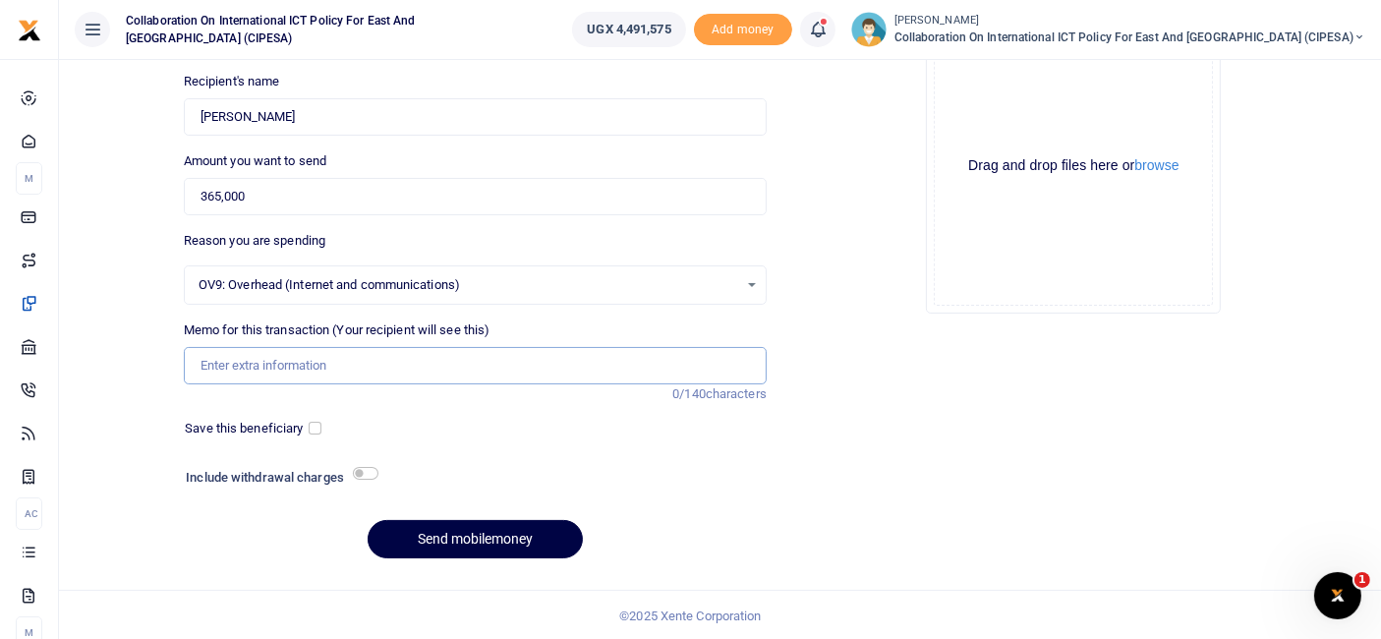
click at [283, 368] on input "Memo for this transaction (Your recipient will see this)" at bounding box center [475, 365] width 583 height 37
type input "DPI Journalism Fellowship"
click at [820, 185] on div "Drop your files here Drag and drop files here or browse Powered by Uppy" at bounding box center [1073, 166] width 583 height 326
click at [493, 537] on button "Send mobilemoney" at bounding box center [475, 539] width 215 height 38
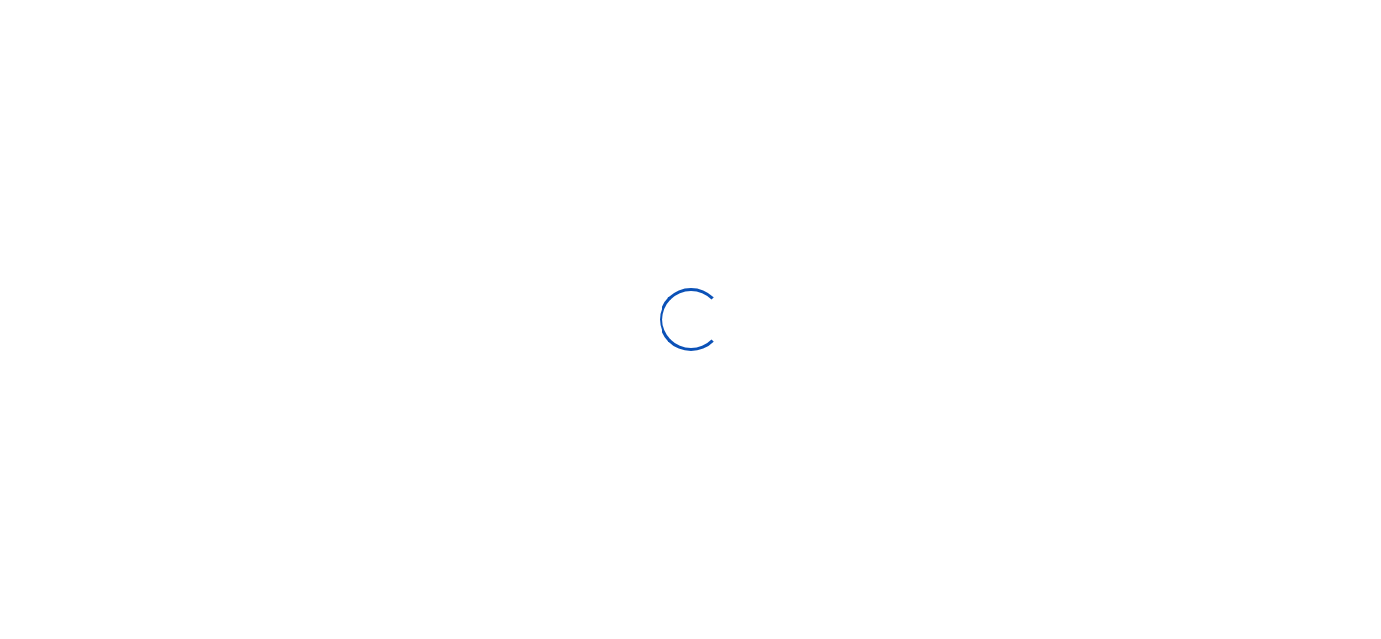
scroll to position [208, 0]
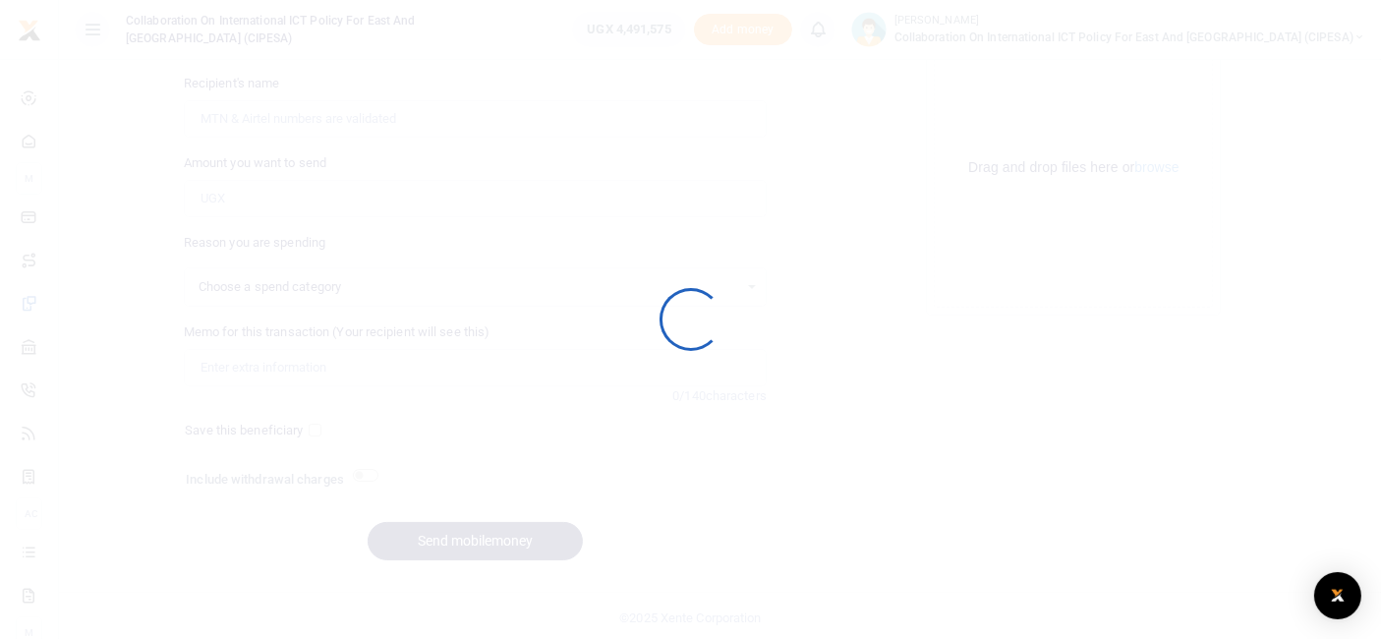
select select
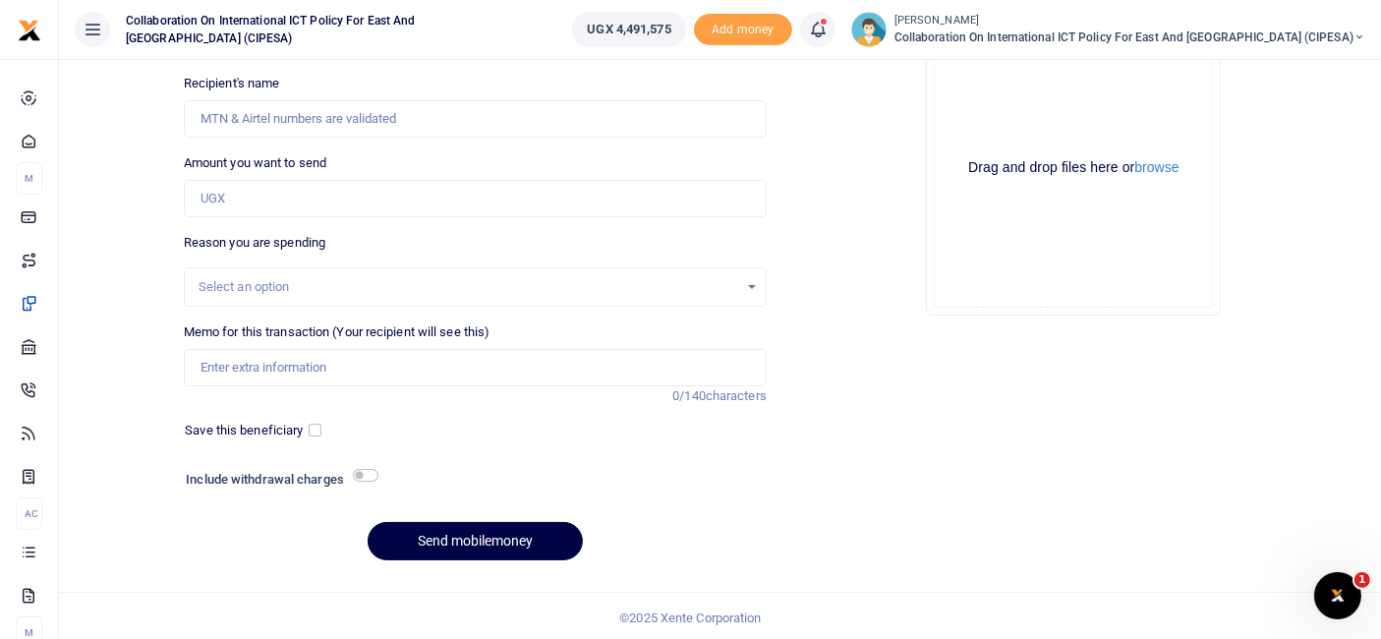
scroll to position [0, 0]
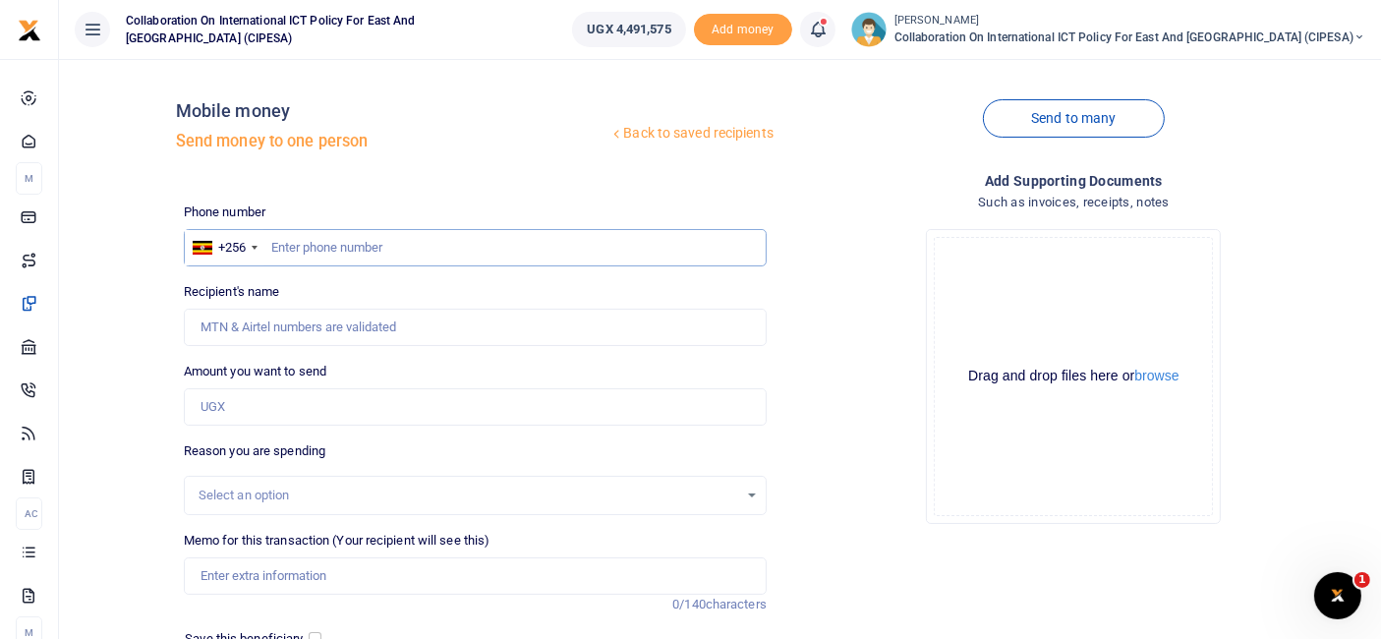
click at [316, 238] on input "text" at bounding box center [475, 247] width 583 height 37
paste input "[PHONE_NUMBER]"
click at [297, 246] on input "[PHONE_NUMBER]" at bounding box center [475, 247] width 583 height 37
type input "0769171448"
type input "[PERSON_NAME]"
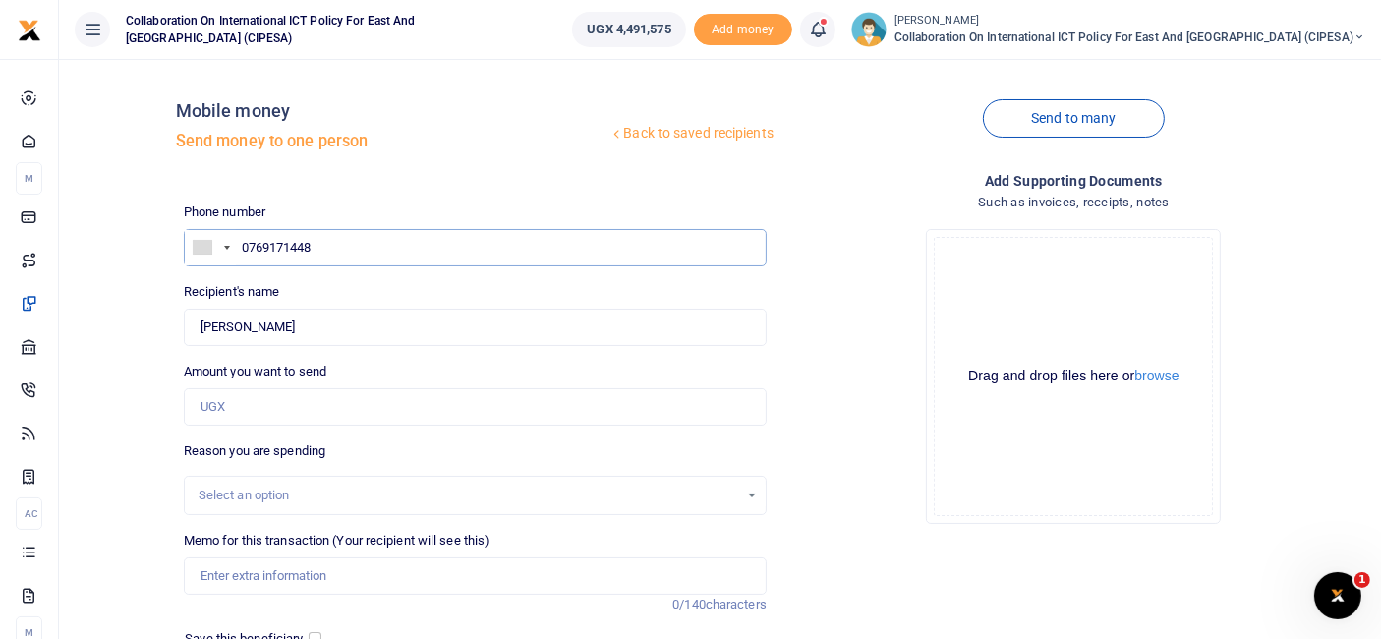
type input "0769171448"
click at [250, 403] on input "Amount you want to send" at bounding box center [475, 406] width 583 height 37
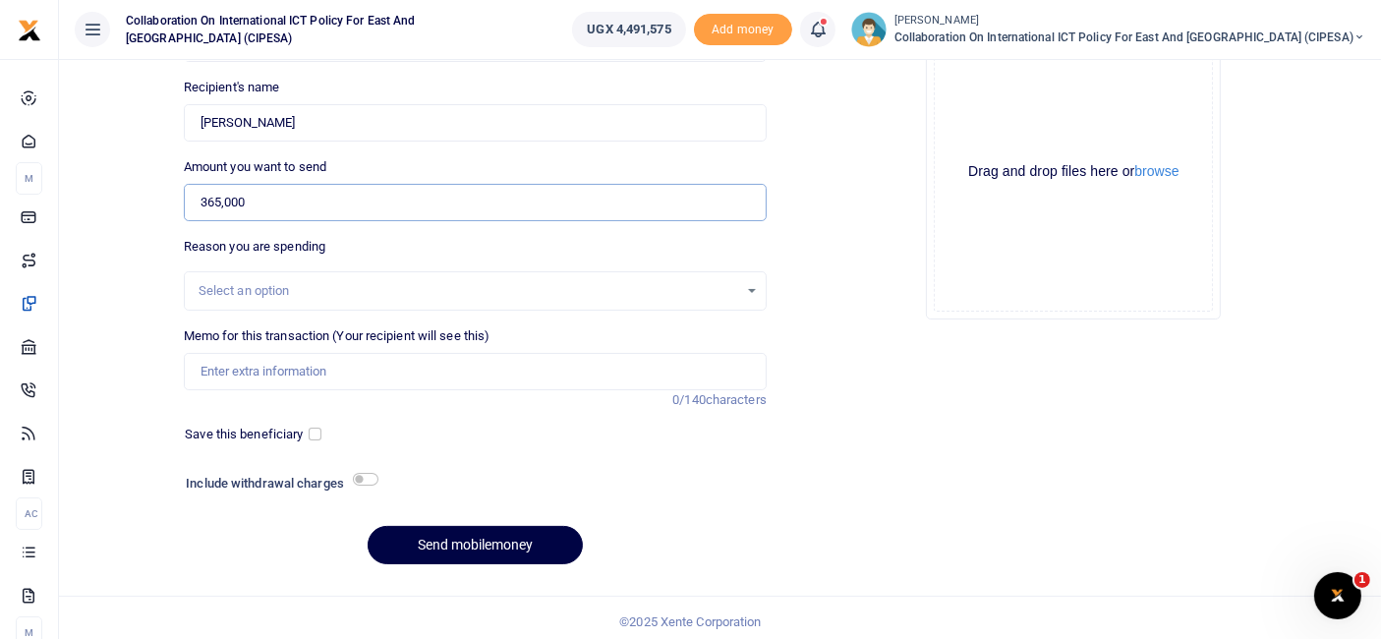
scroll to position [207, 0]
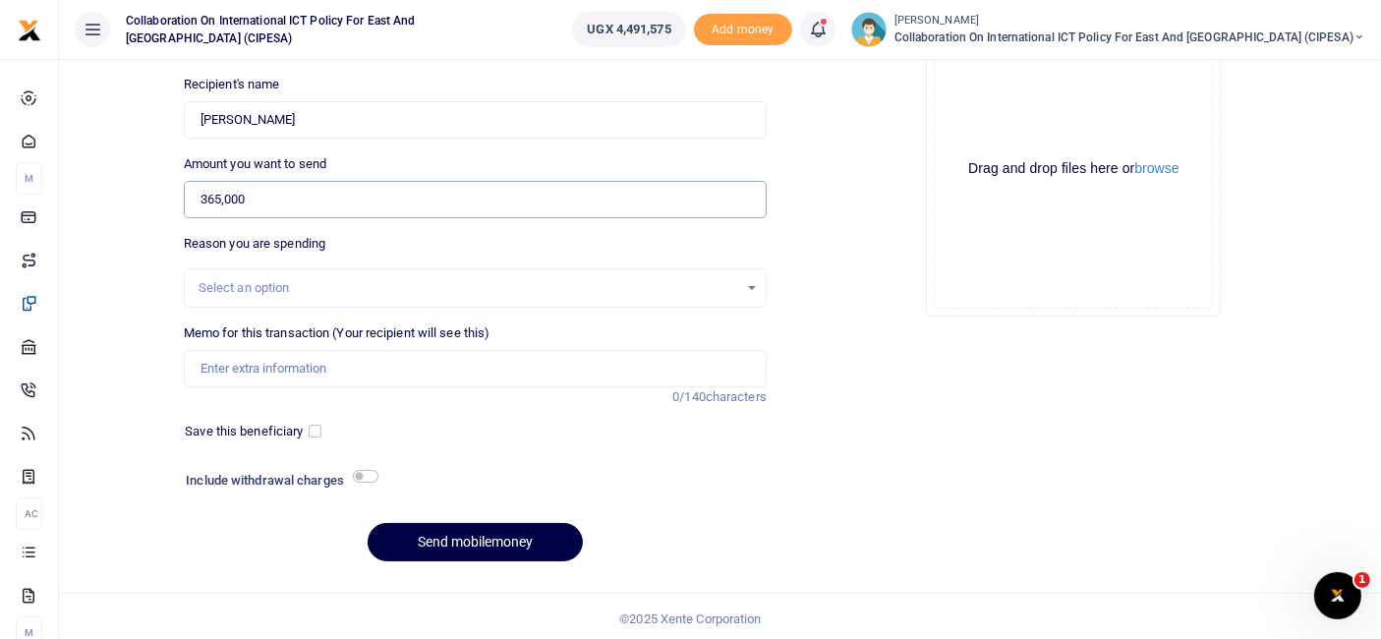
type input "365,000"
click at [736, 285] on div "Select an option" at bounding box center [468, 288] width 539 height 20
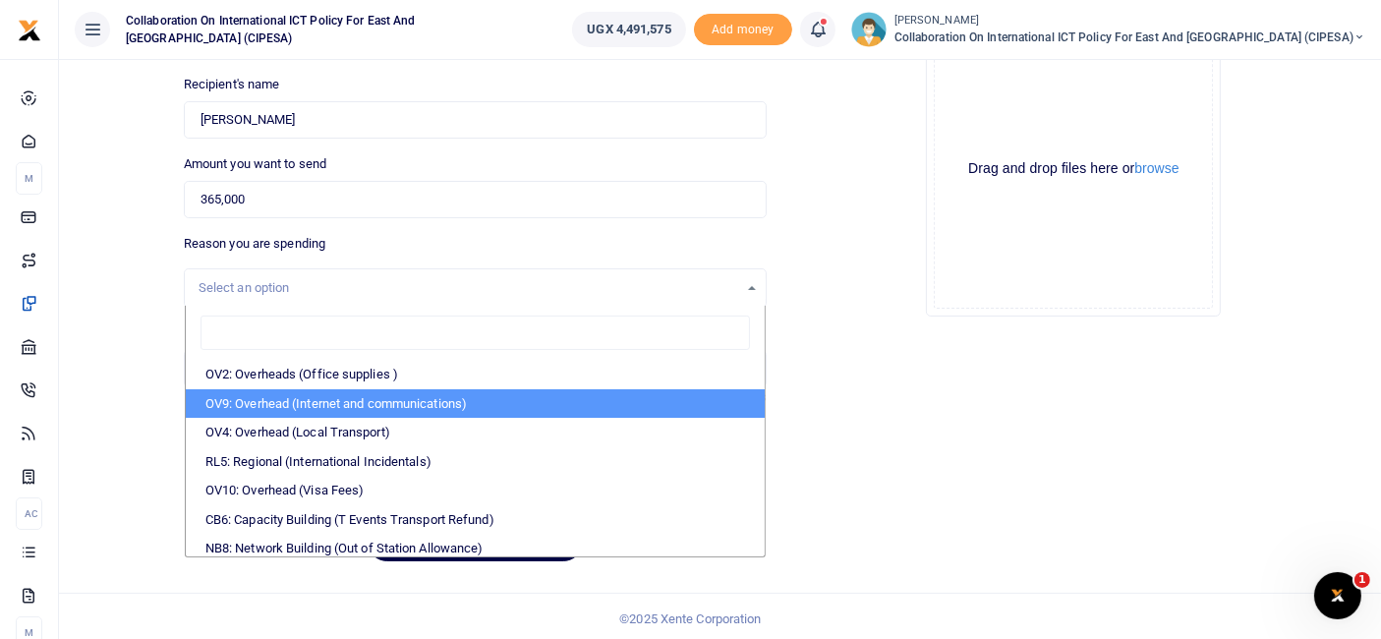
click at [349, 397] on li "OV9: Overhead (Internet and communications)" at bounding box center [475, 403] width 579 height 29
select select "74"
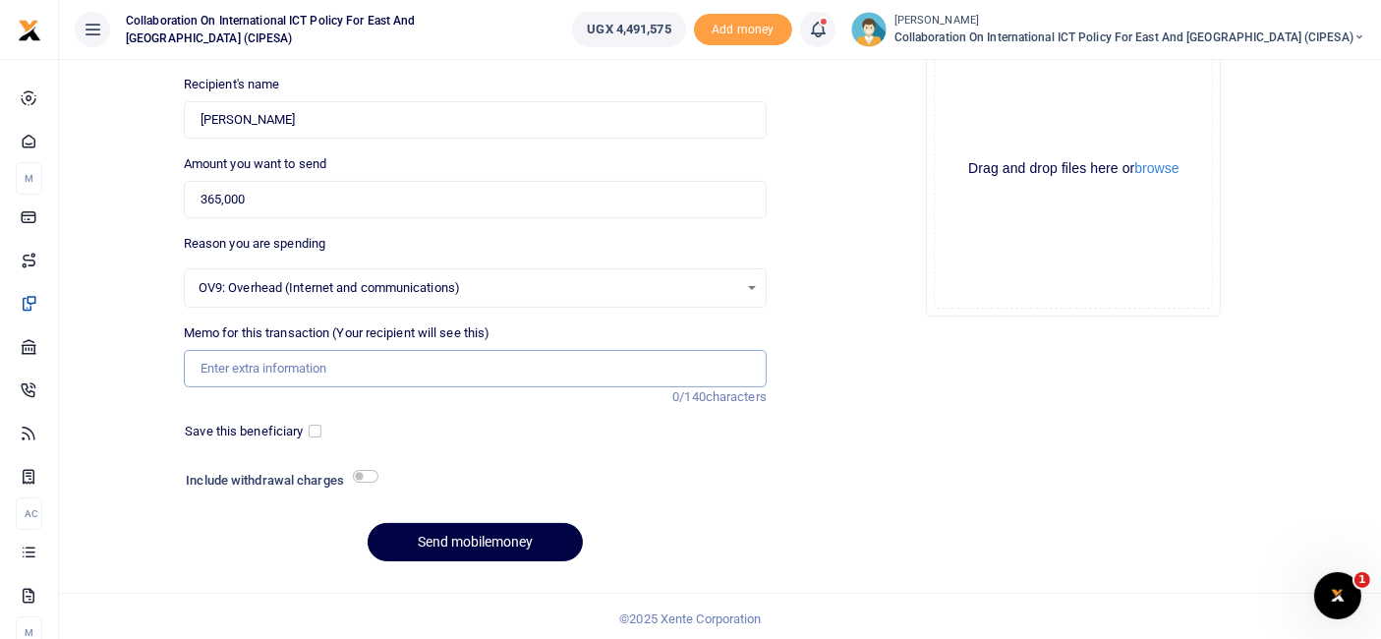
click at [265, 362] on input "Memo for this transaction (Your recipient will see this)" at bounding box center [475, 368] width 583 height 37
type input "DPI Journalism Fellowship"
click at [317, 427] on input "checkbox" at bounding box center [315, 431] width 13 height 13
checkbox input "true"
click at [539, 535] on button "Send mobilemoney" at bounding box center [475, 542] width 215 height 38
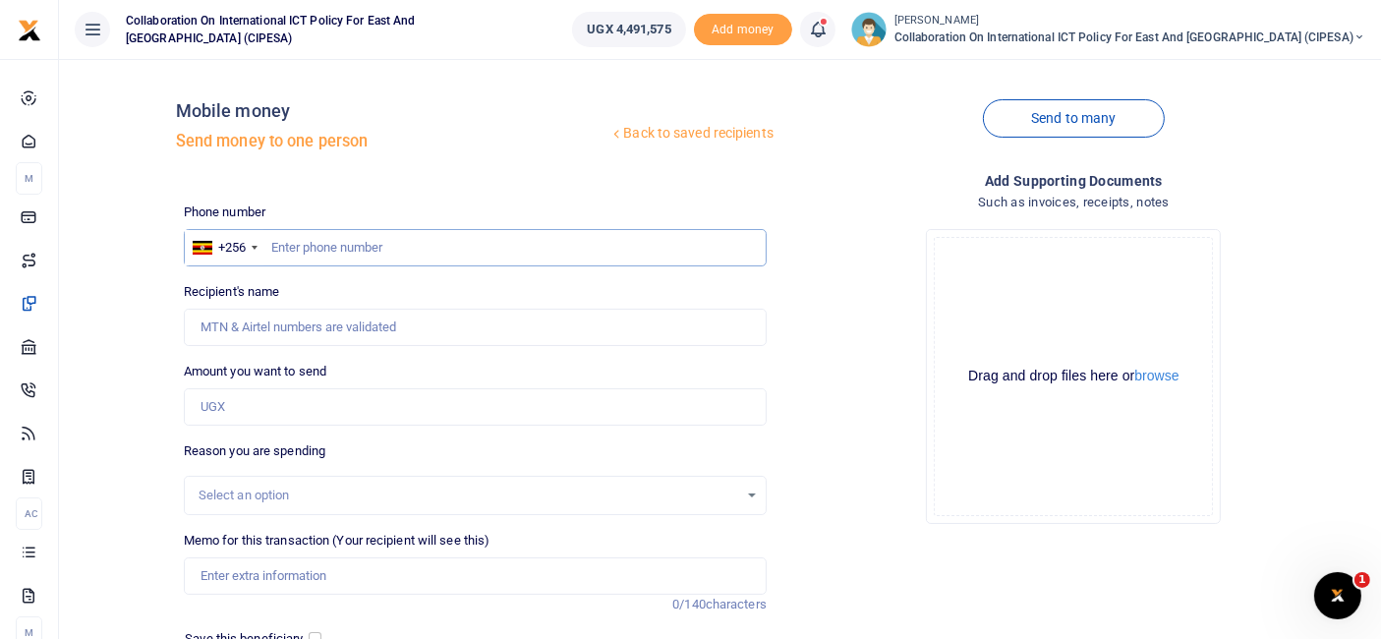
click at [305, 254] on input "text" at bounding box center [475, 247] width 583 height 37
paste input "+256778528499"
click at [299, 248] on input "+256778528499" at bounding box center [475, 247] width 583 height 37
type input "778528499"
type input "Ian Katusiime"
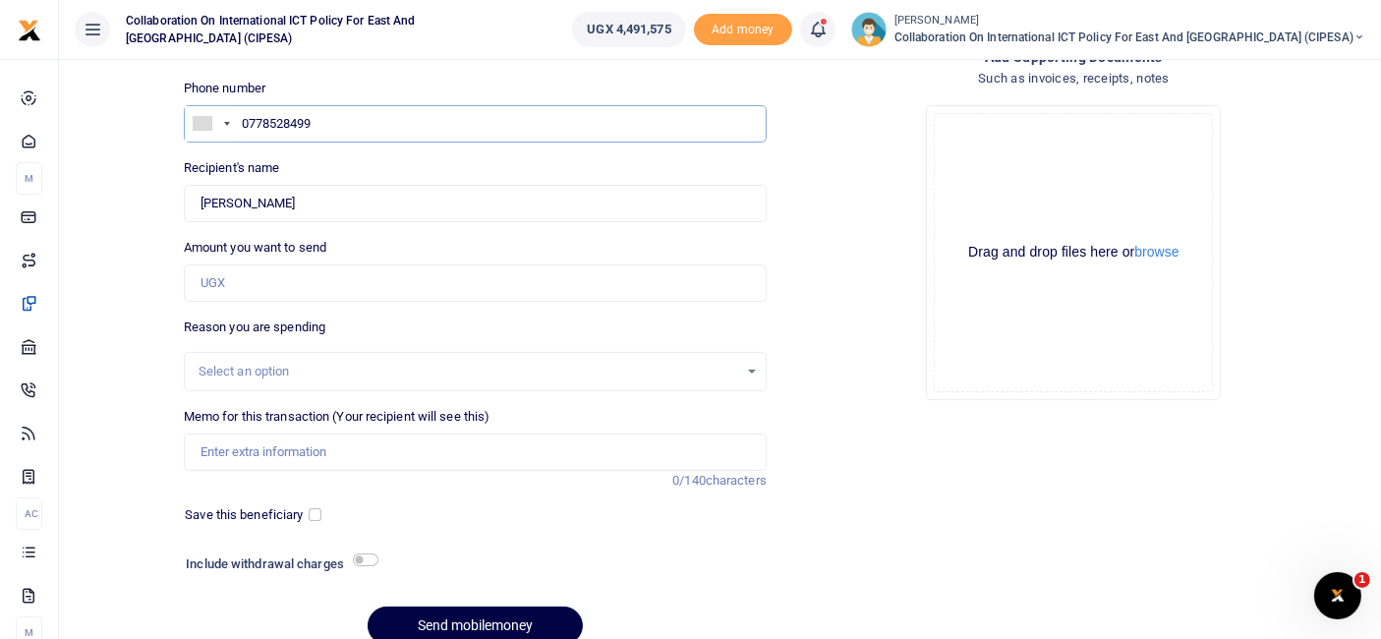
scroll to position [126, 0]
type input "0778528499"
click at [300, 273] on input "Amount you want to send" at bounding box center [475, 280] width 583 height 37
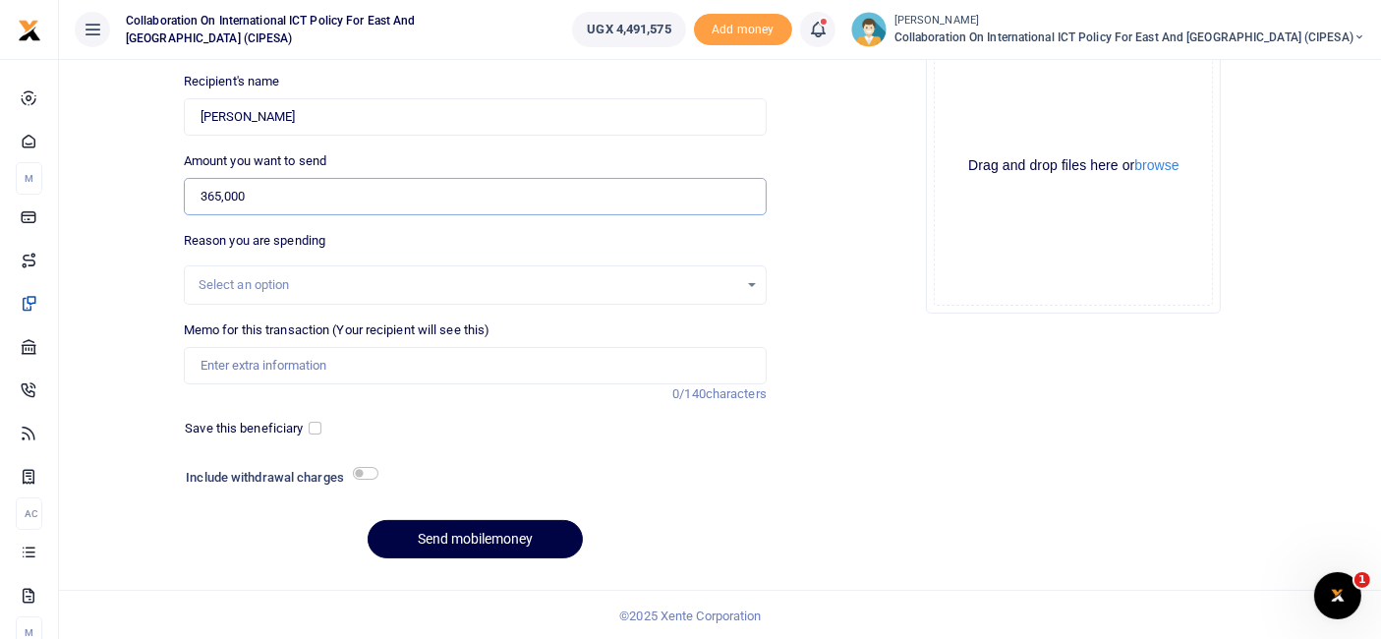
type input "365,000"
click at [324, 276] on div "Select an option" at bounding box center [468, 285] width 539 height 20
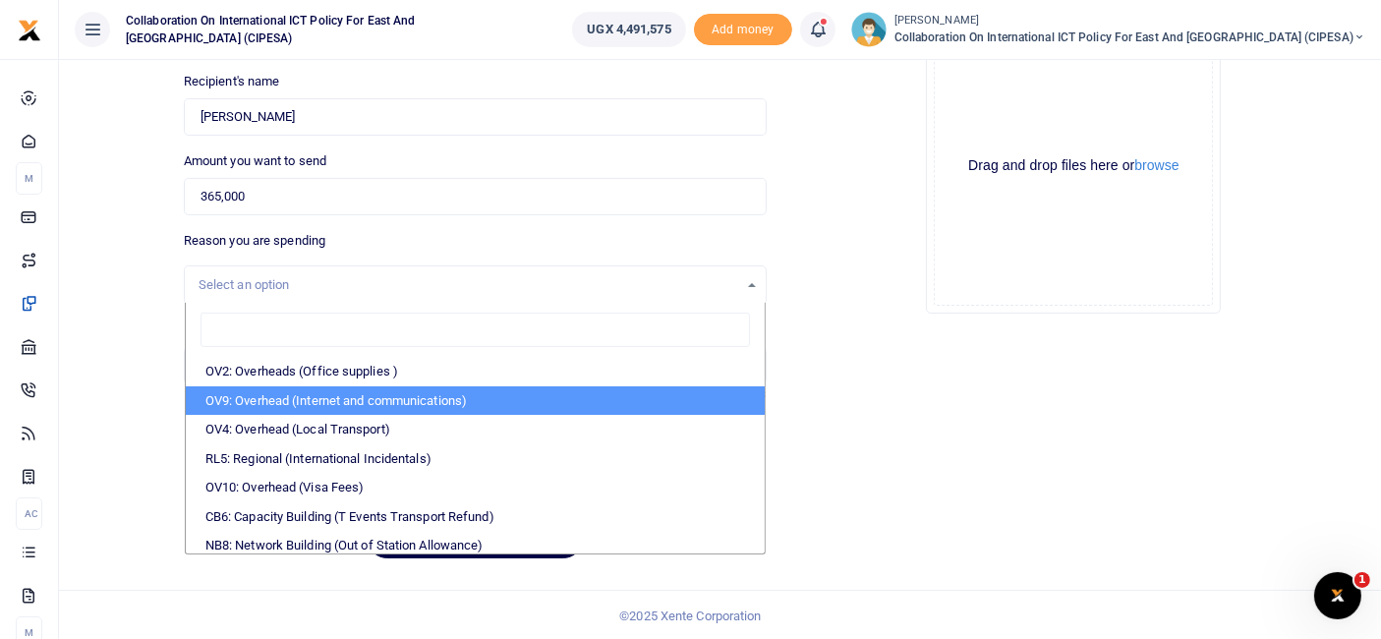
click at [340, 399] on li "OV9: Overhead (Internet and communications)" at bounding box center [475, 400] width 579 height 29
select select "74"
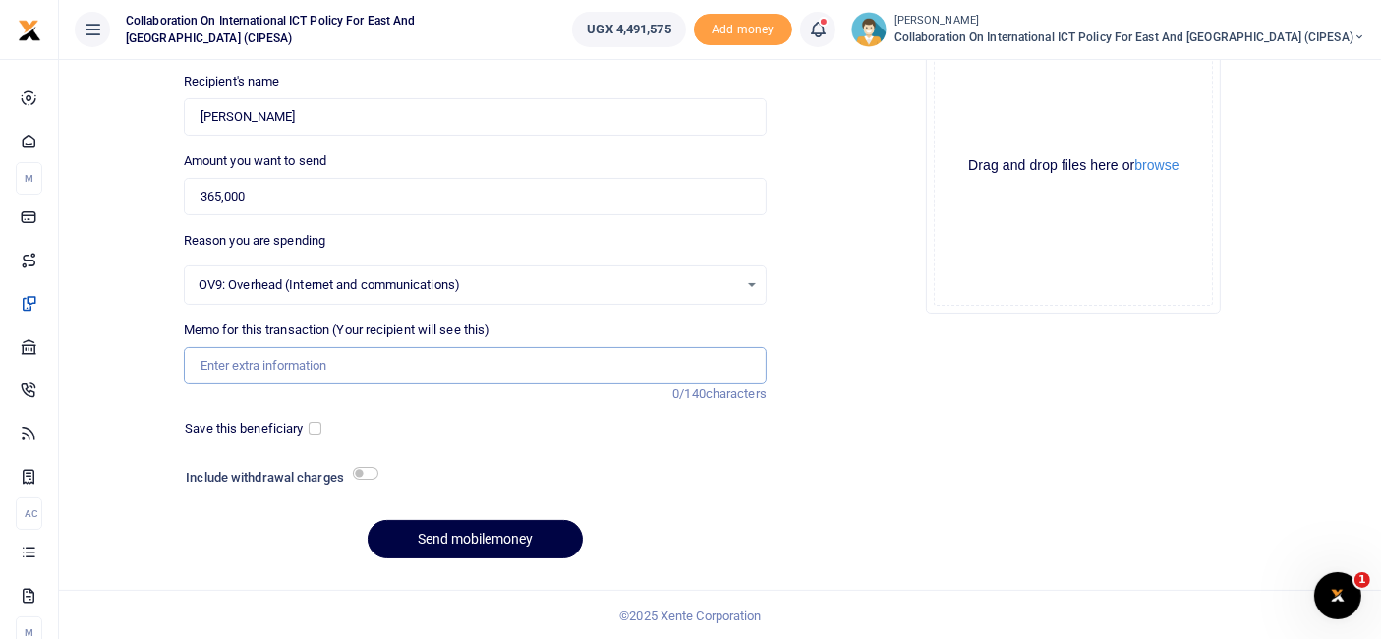
click at [260, 353] on input "Memo for this transaction (Your recipient will see this)" at bounding box center [475, 365] width 583 height 37
type input "DPI Journalism Fellowship"
click at [519, 532] on button "Send mobilemoney" at bounding box center [475, 539] width 215 height 38
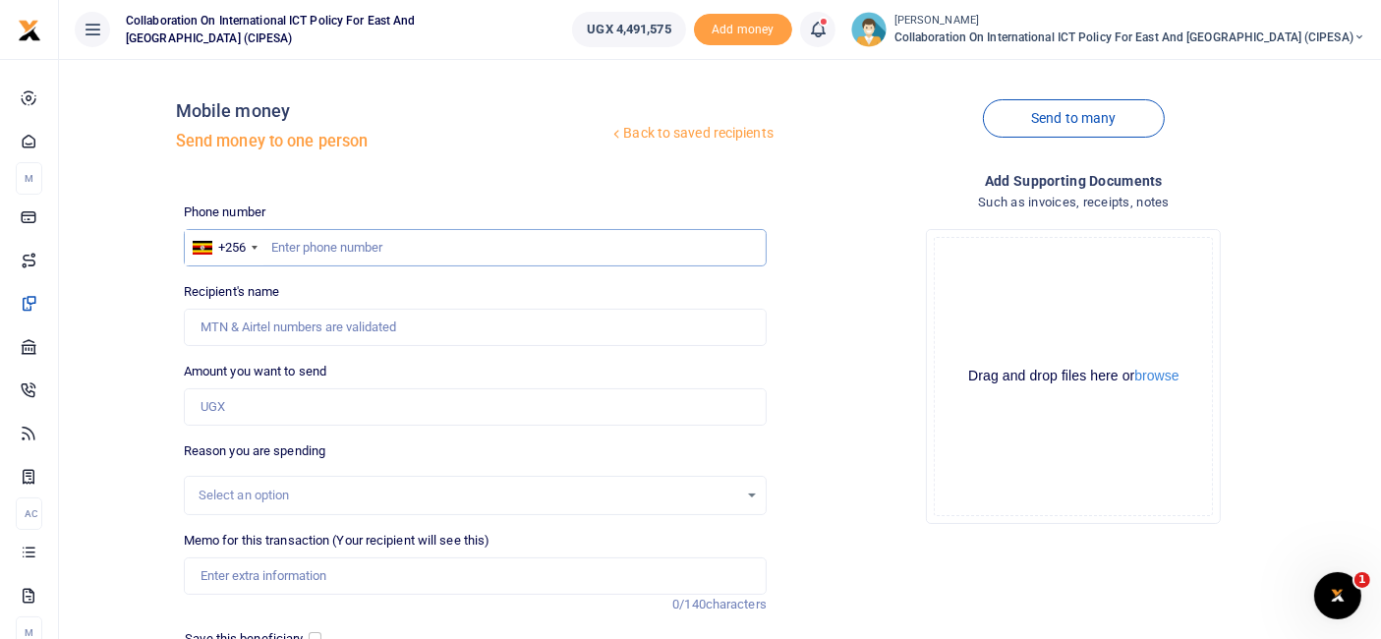
click at [310, 244] on input "text" at bounding box center [475, 247] width 583 height 37
paste input "[PHONE_NUMBER]"
click at [299, 251] on input "[PHONE_NUMBER]" at bounding box center [475, 247] width 583 height 37
type input "0703233567"
type input "Canary Mugume"
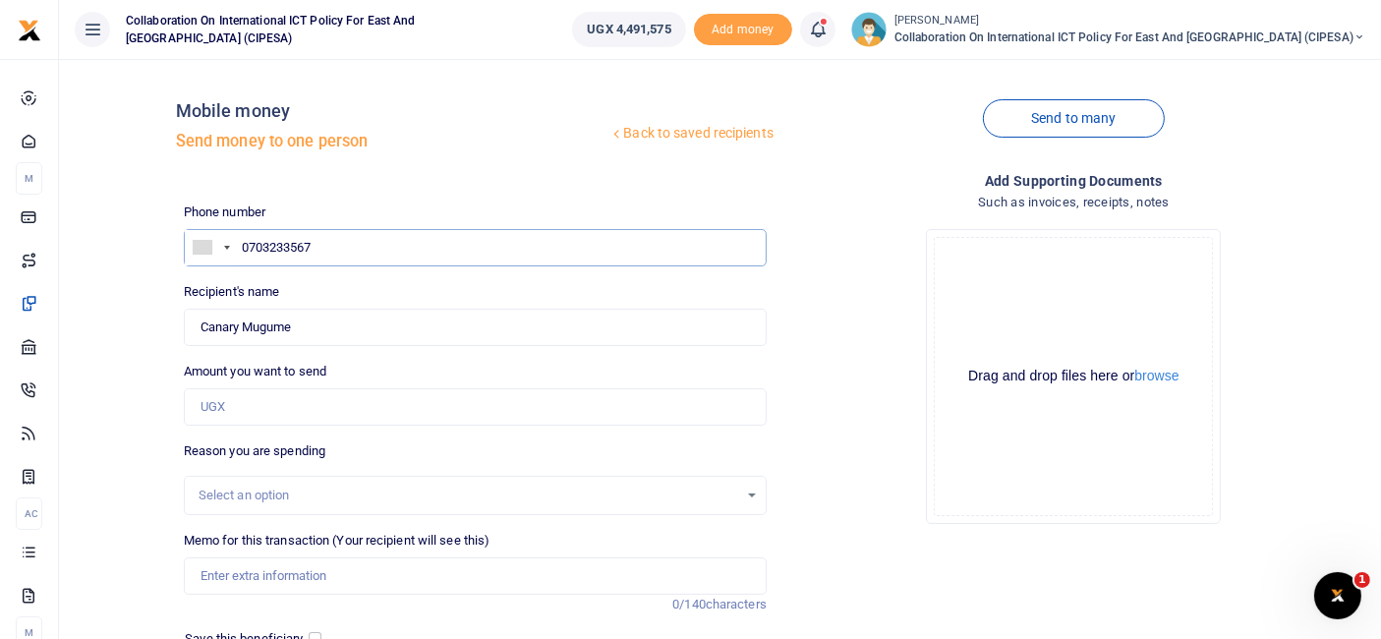
type input "0703233567"
click at [263, 405] on input "Amount you want to send" at bounding box center [475, 406] width 583 height 37
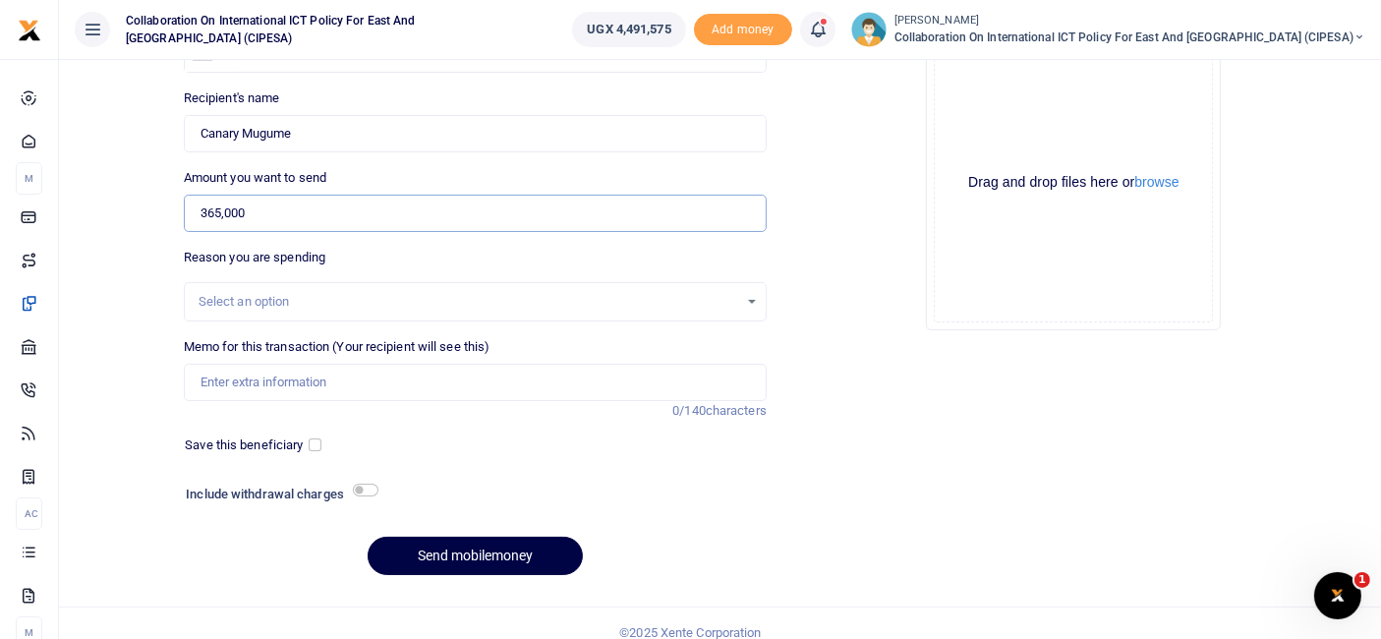
scroll to position [199, 0]
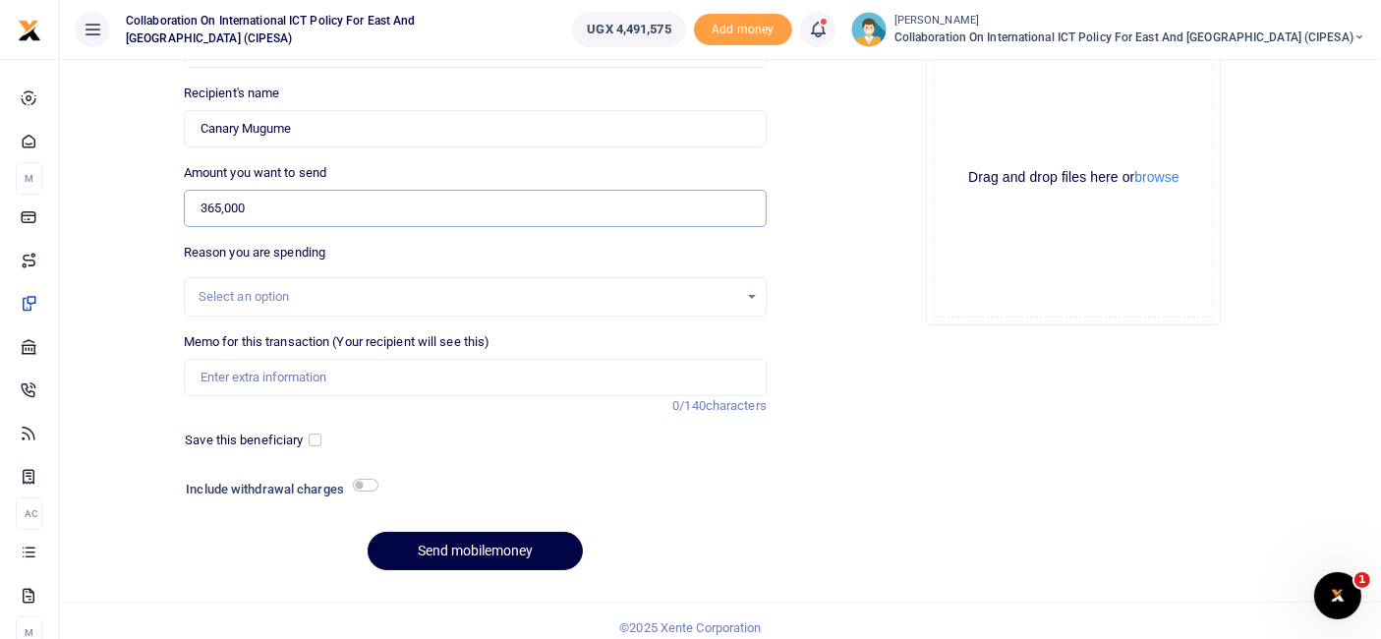
type input "365,000"
click at [716, 299] on div "Select an option" at bounding box center [468, 297] width 539 height 20
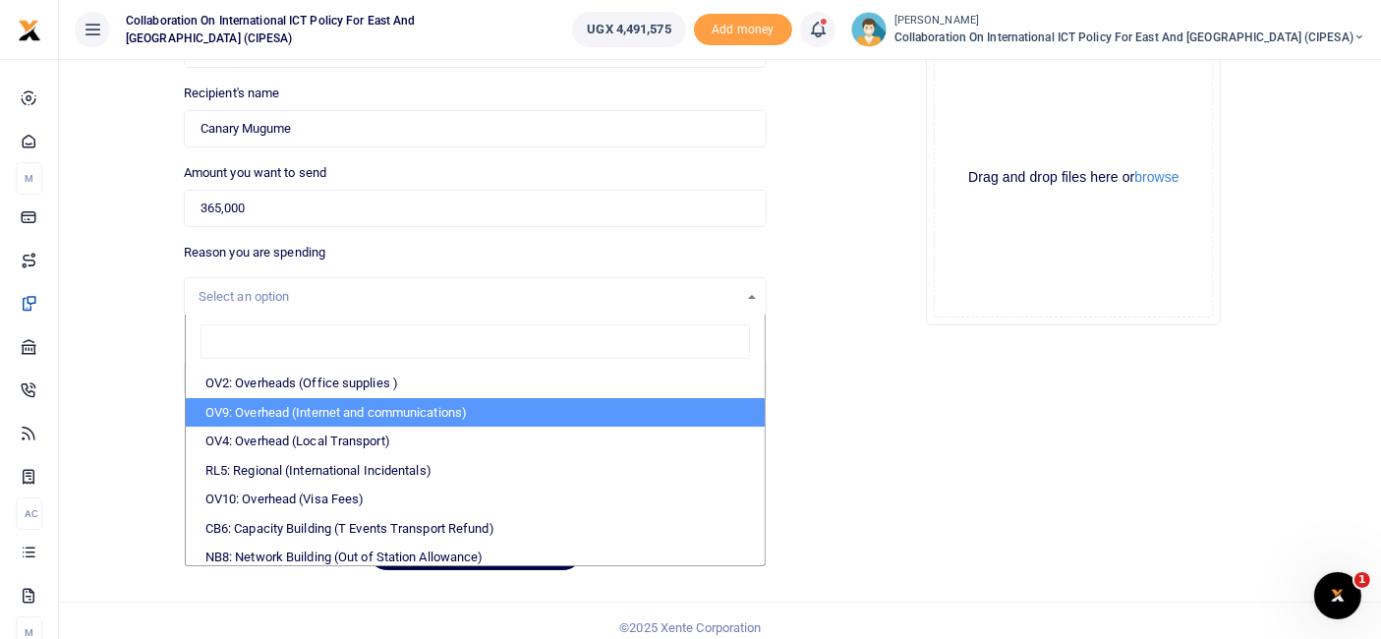
click at [428, 411] on li "OV9: Overhead (Internet and communications)" at bounding box center [475, 412] width 579 height 29
select select "74"
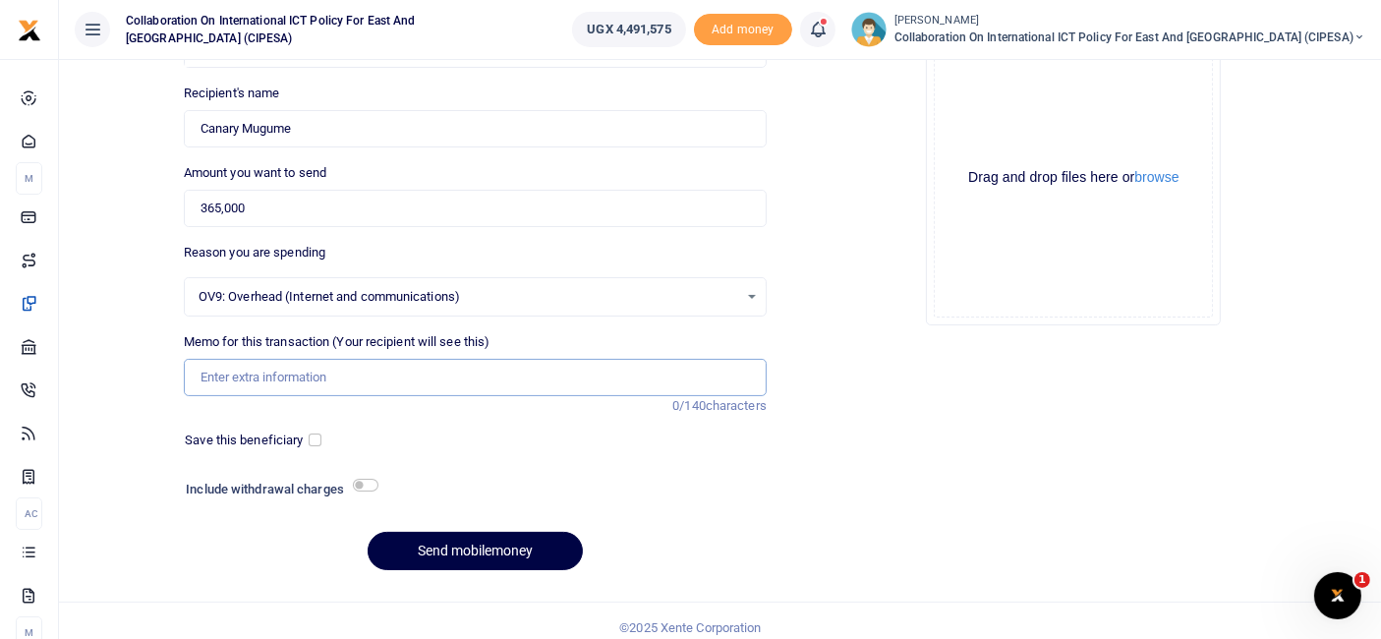
click at [335, 389] on input "Memo for this transaction (Your recipient will see this)" at bounding box center [475, 377] width 583 height 37
type input "DPI Journalism Fellowship"
click at [511, 548] on button "Send mobilemoney" at bounding box center [475, 551] width 215 height 38
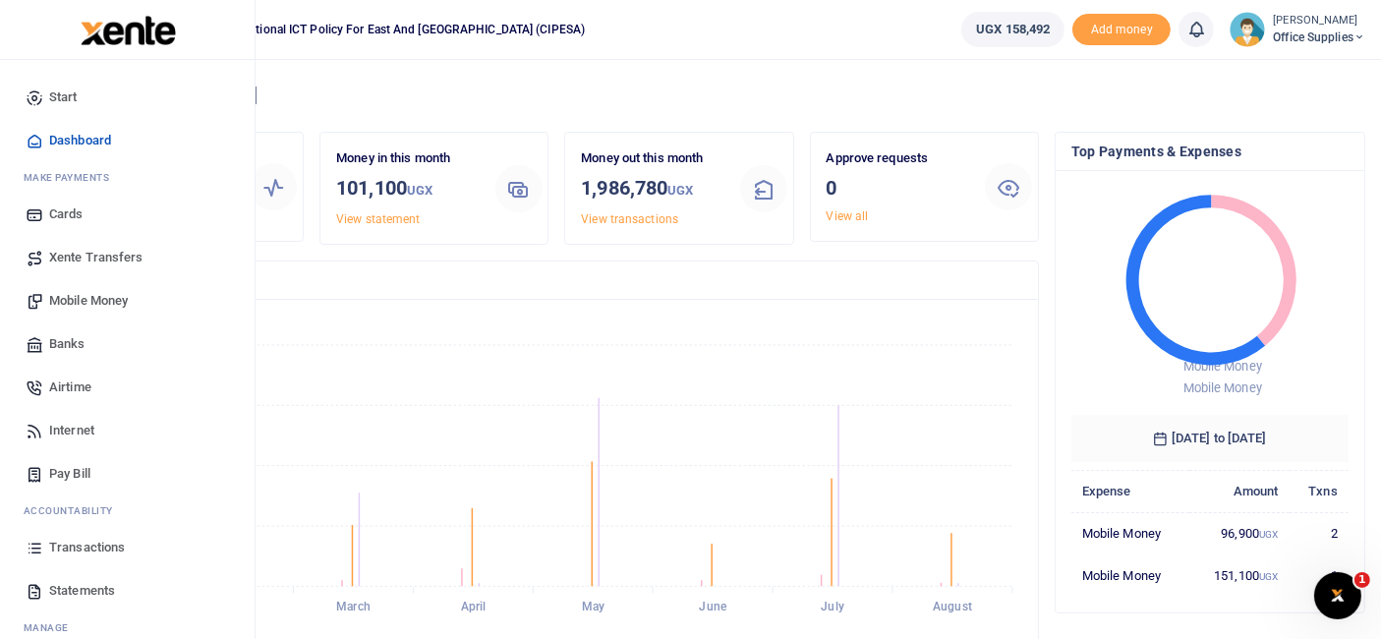
click at [95, 300] on span "Mobile Money" at bounding box center [88, 301] width 79 height 20
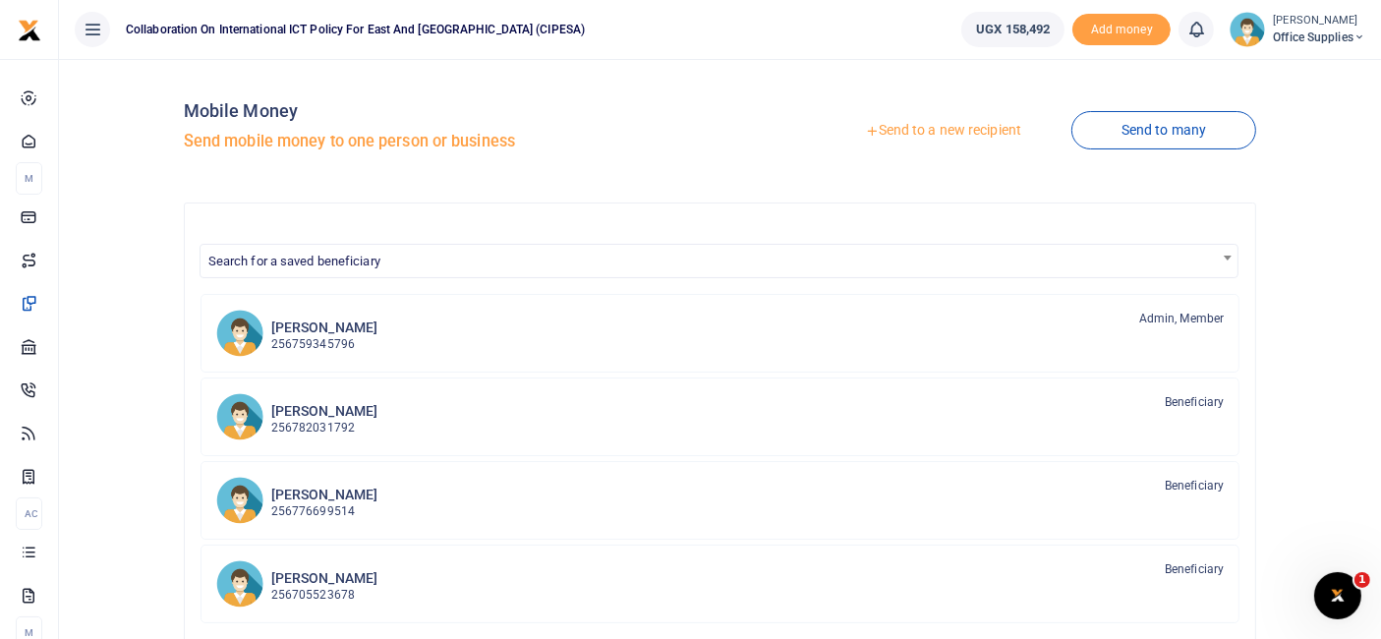
click at [973, 131] on link "Send to a new recipient" at bounding box center [943, 130] width 256 height 35
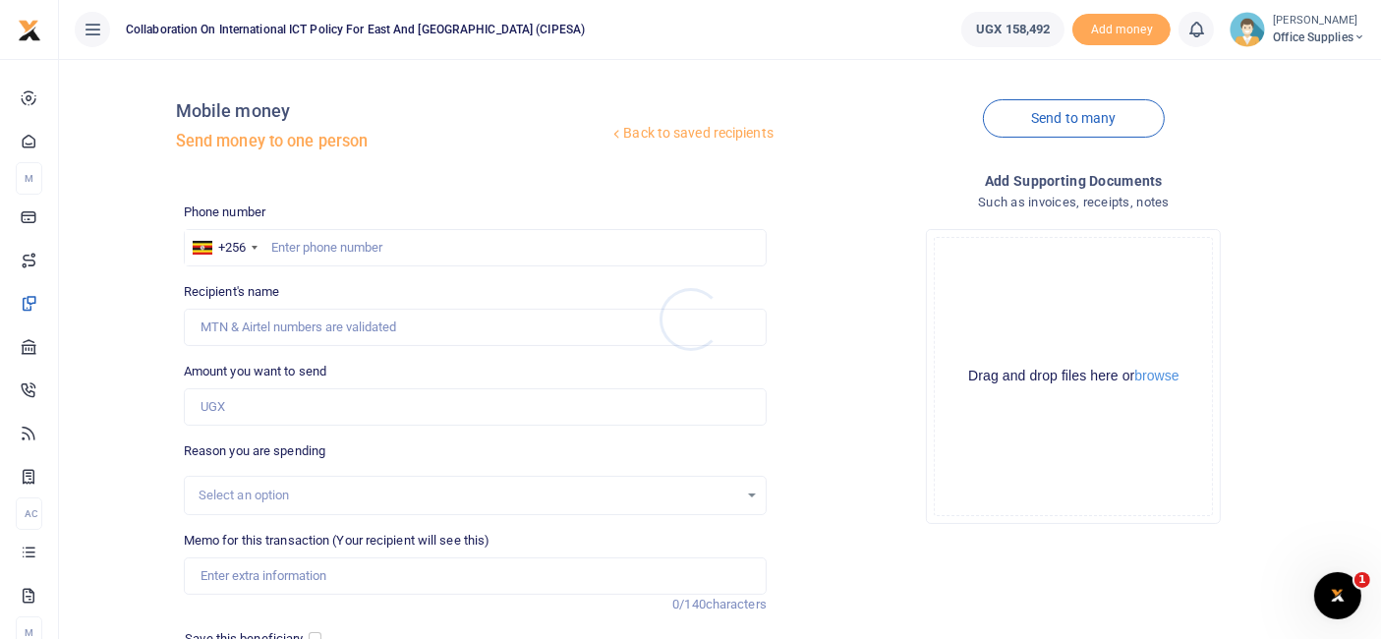
click at [352, 250] on div at bounding box center [690, 319] width 1381 height 639
click at [378, 255] on input "text" at bounding box center [475, 247] width 583 height 37
type input "0751110029"
type input "Richard Munialo"
type input "07511100"
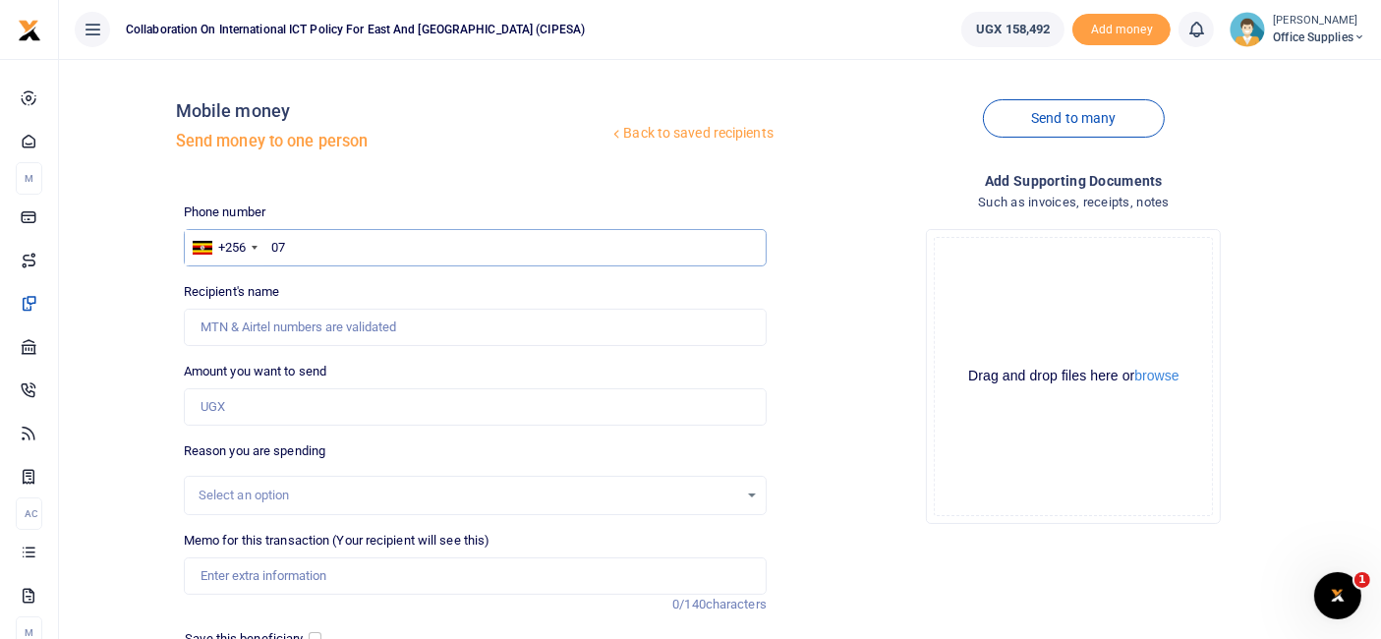
type input "0"
